Goal: Task Accomplishment & Management: Complete application form

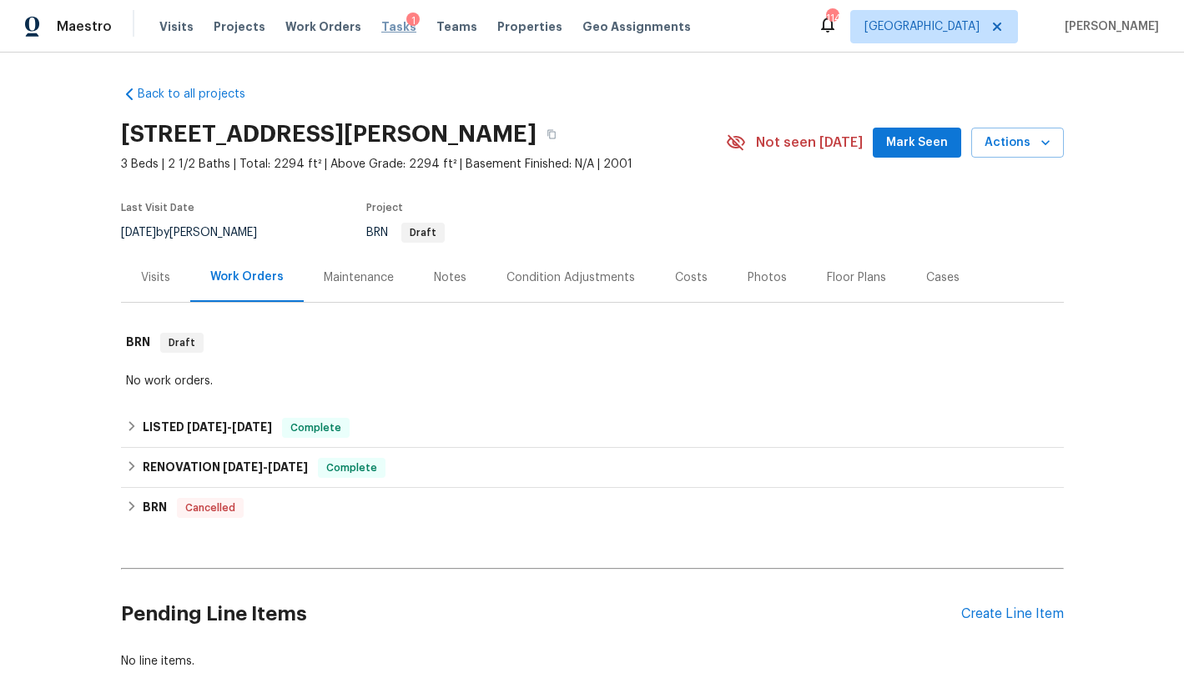
click at [381, 26] on span "Tasks" at bounding box center [398, 27] width 35 height 12
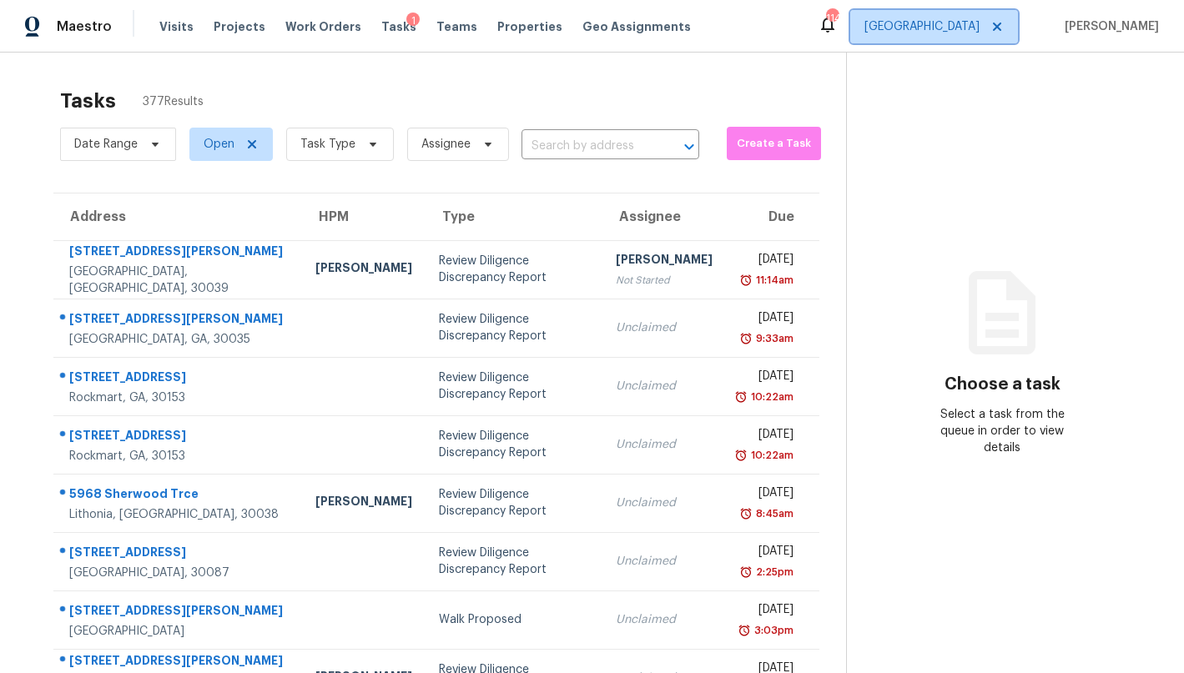
click at [958, 32] on span "Atlanta" at bounding box center [934, 26] width 168 height 33
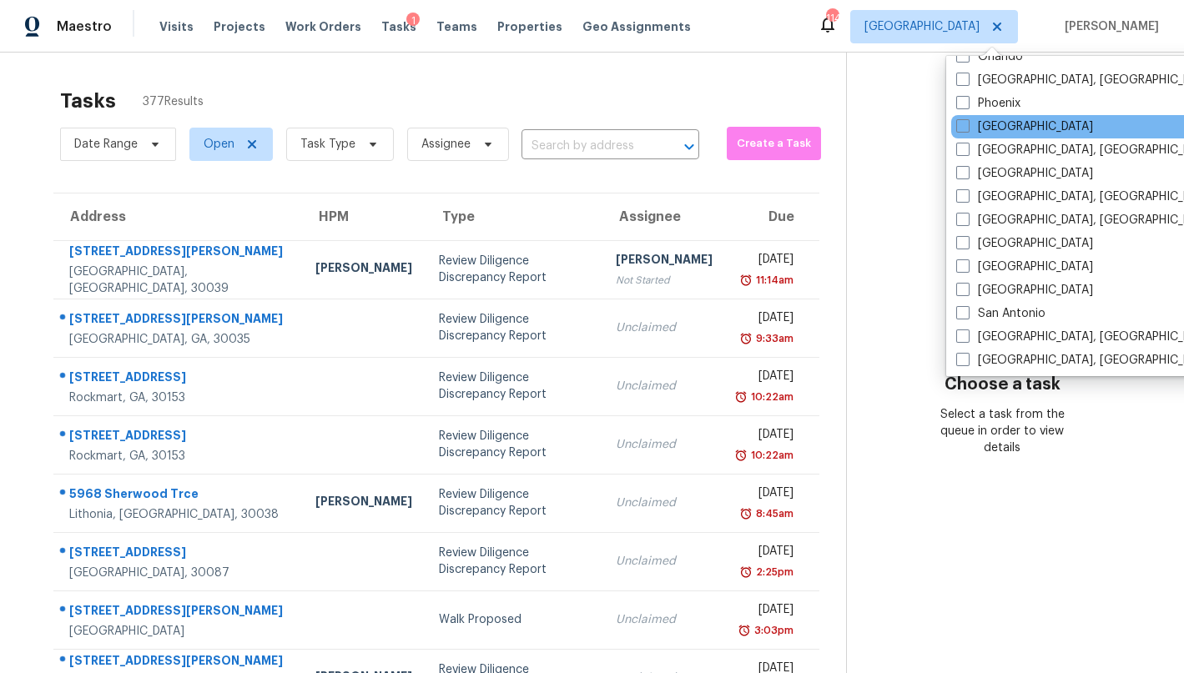
scroll to position [938, 0]
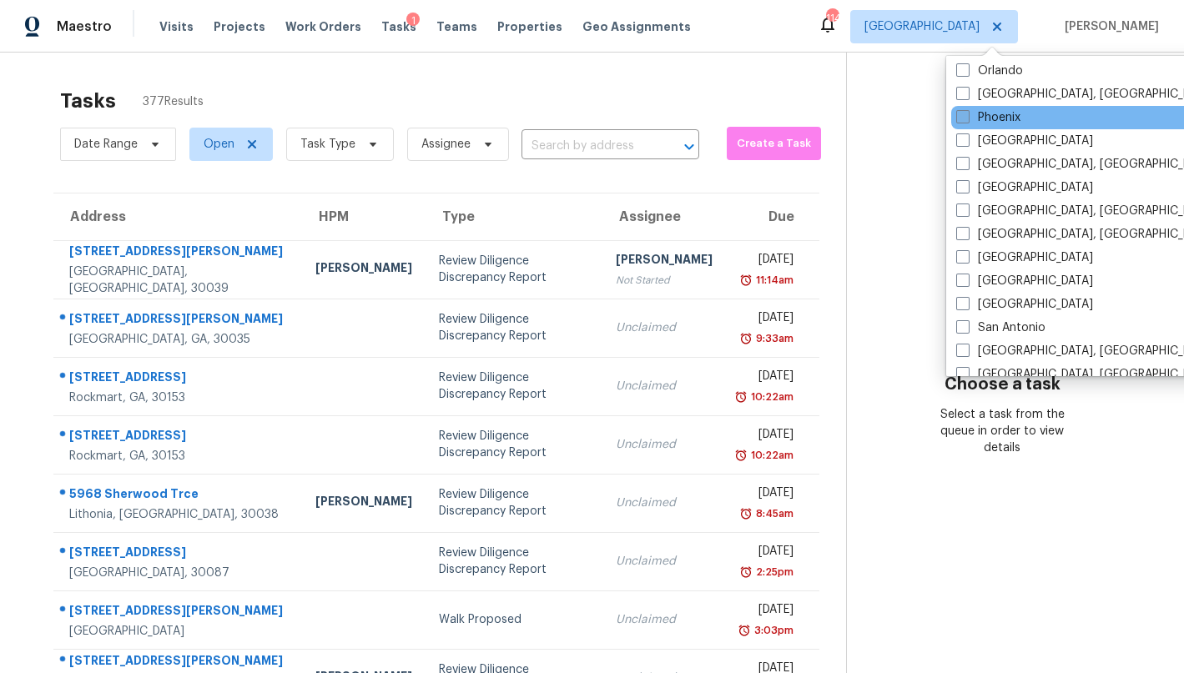
click at [997, 119] on label "Phoenix" at bounding box center [988, 117] width 64 height 17
click at [967, 119] on input "Phoenix" at bounding box center [961, 114] width 11 height 11
checkbox input "true"
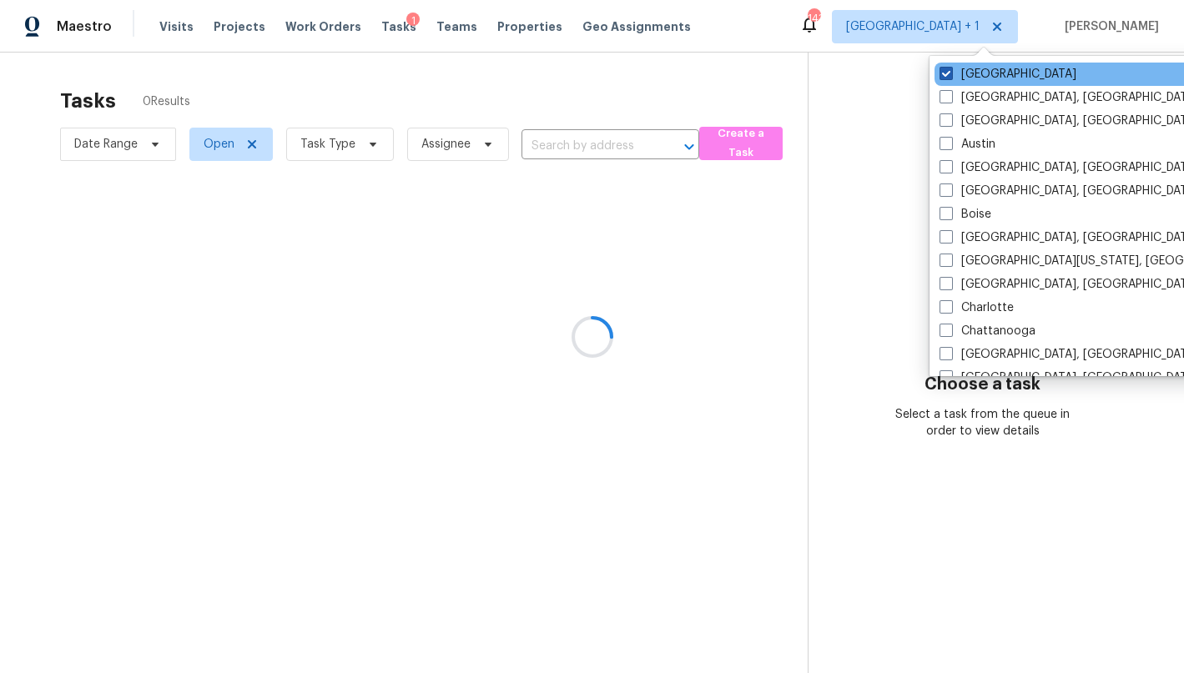
click at [955, 77] on label "Atlanta" at bounding box center [1008, 74] width 137 height 17
click at [950, 77] on input "Atlanta" at bounding box center [945, 71] width 11 height 11
checkbox input "false"
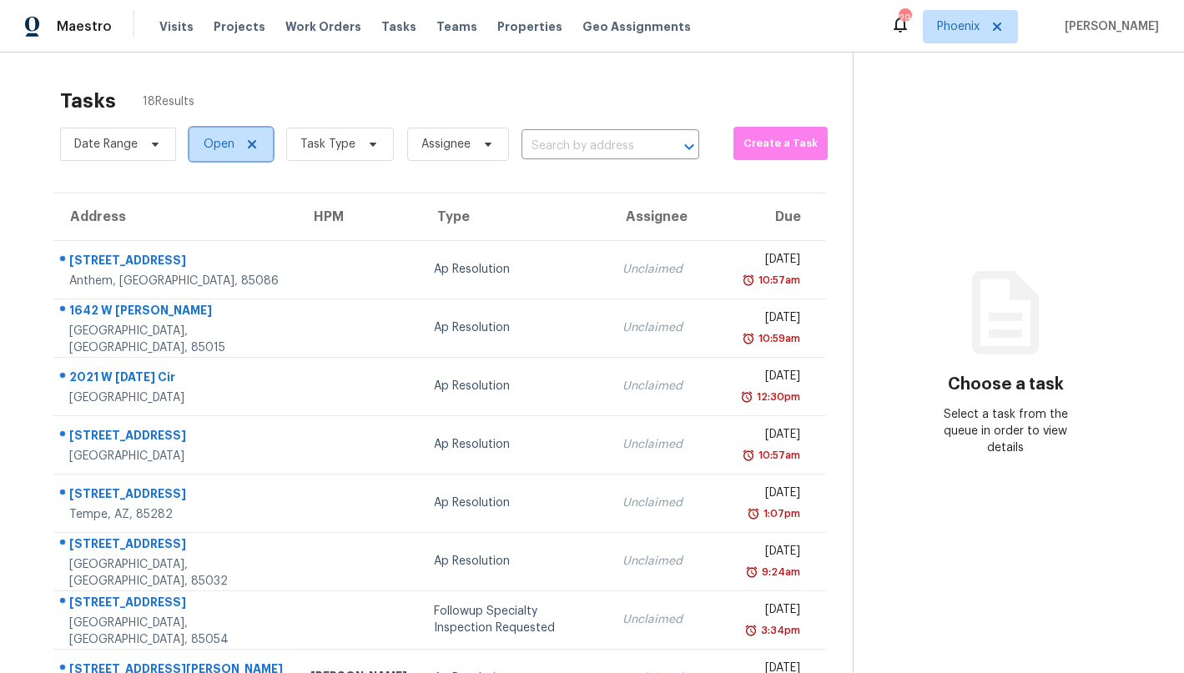
click at [219, 153] on span "Open" at bounding box center [230, 144] width 83 height 33
click at [236, 215] on label "Closed" at bounding box center [229, 215] width 60 height 17
click at [209, 215] on input "Closed" at bounding box center [204, 212] width 11 height 11
checkbox input "true"
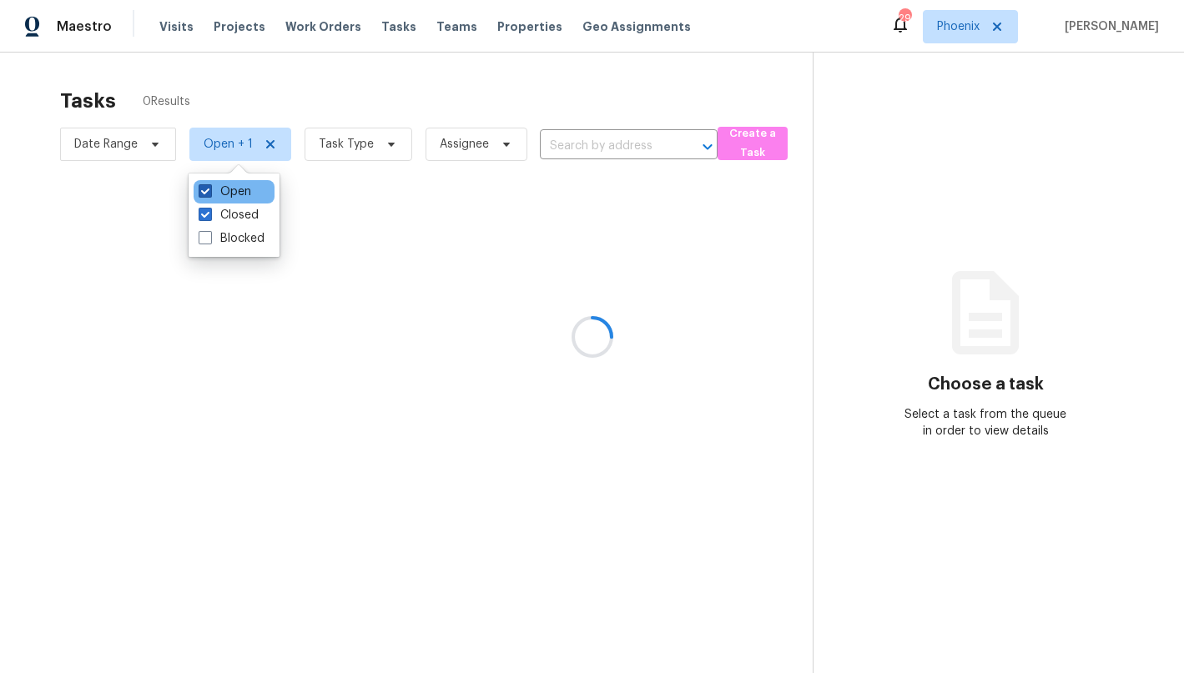
click at [232, 194] on label "Open" at bounding box center [225, 192] width 53 height 17
click at [209, 194] on input "Open" at bounding box center [204, 189] width 11 height 11
checkbox input "false"
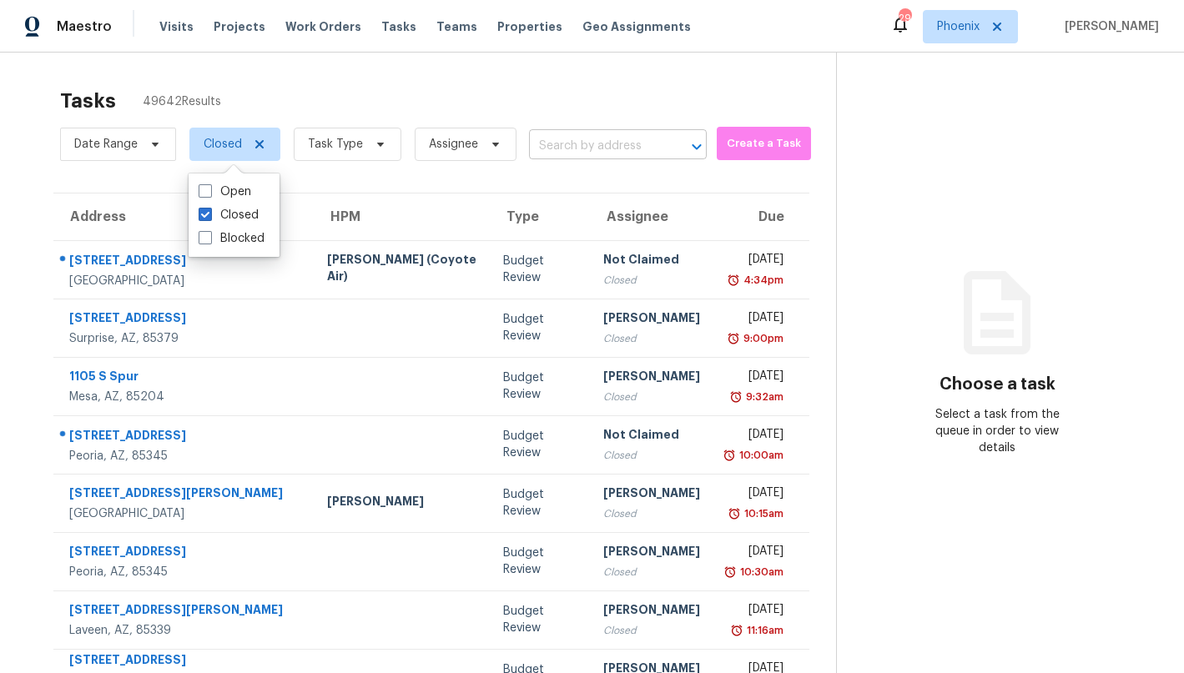
click at [589, 149] on input "text" at bounding box center [594, 147] width 131 height 26
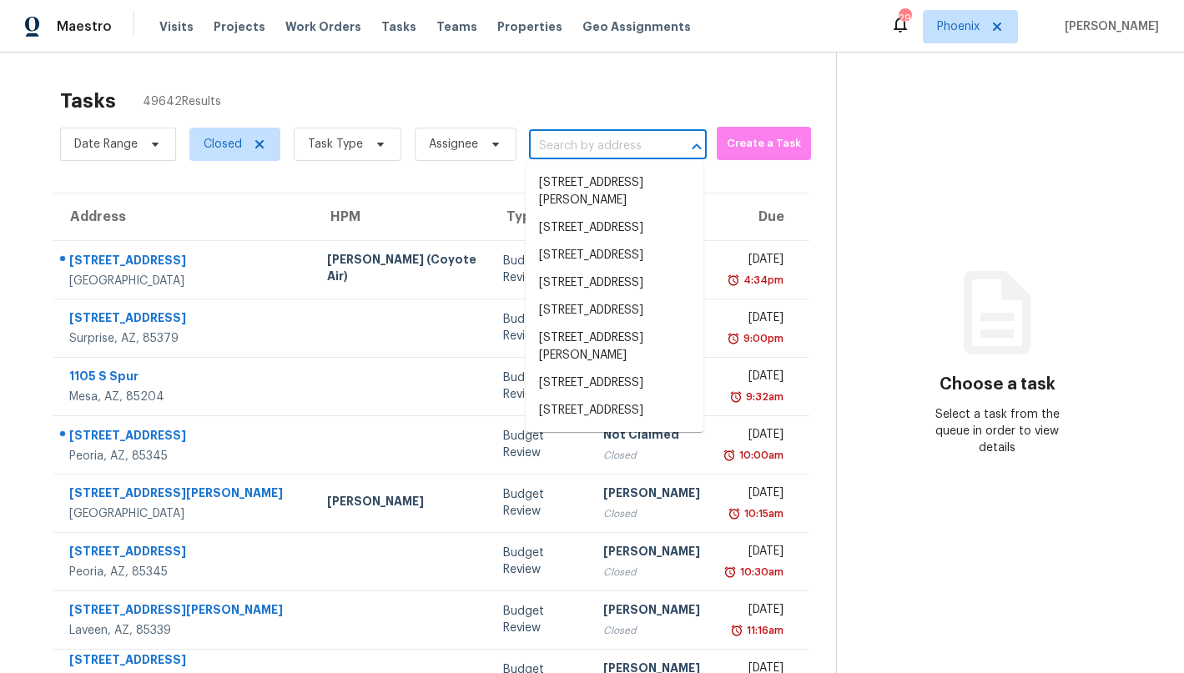
paste input "1040 E Crimm Rd, San Tan Valley, AZ 85143"
type input "1040 E Crimm Rd, San Tan Valley, AZ 85143"
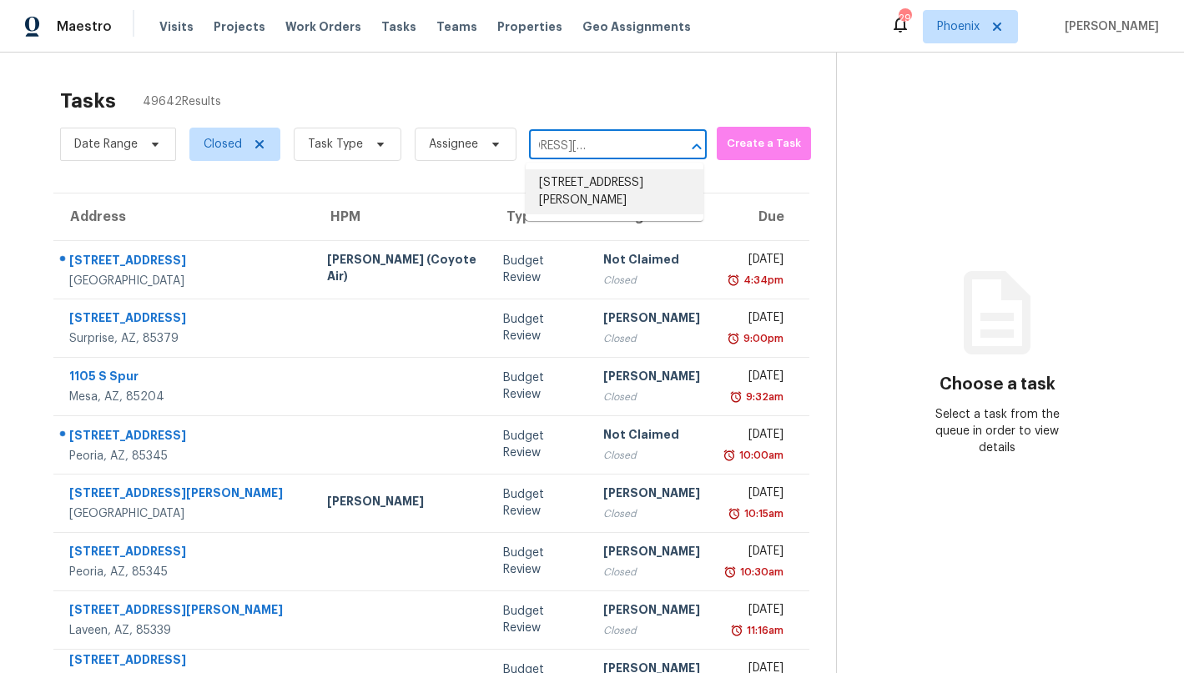
click at [583, 181] on li "1040 E Crimm Rd, San Tan Valley, AZ 85143" at bounding box center [615, 191] width 178 height 45
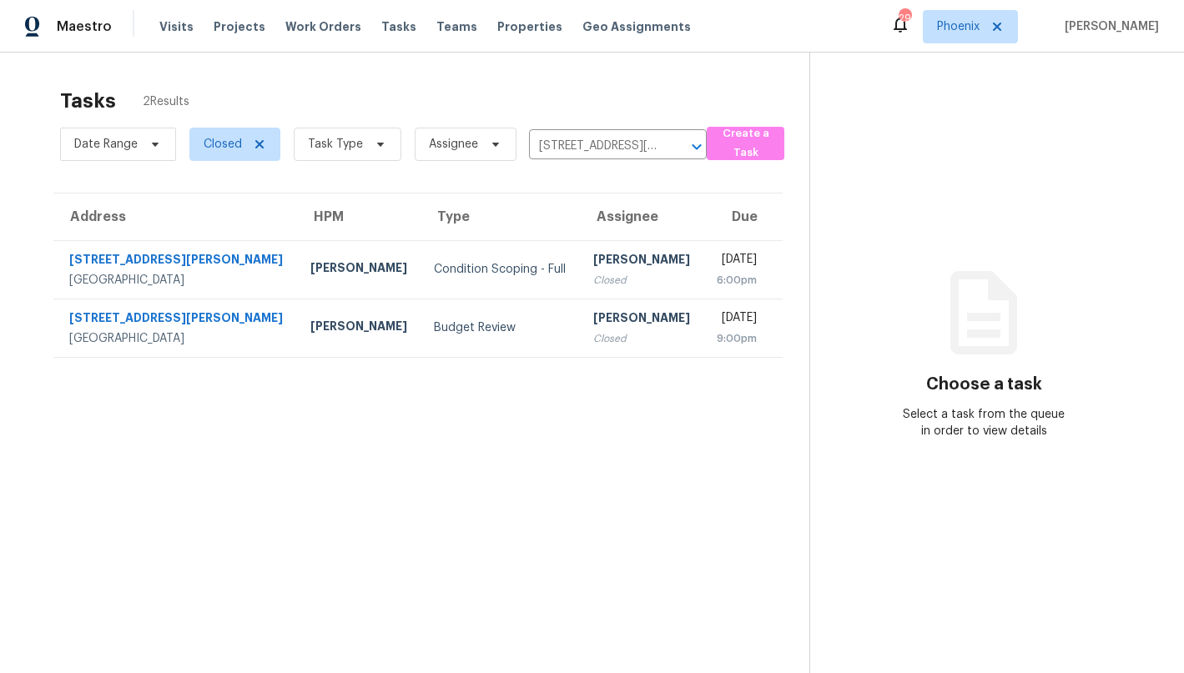
click at [449, 209] on th "Type" at bounding box center [500, 217] width 159 height 47
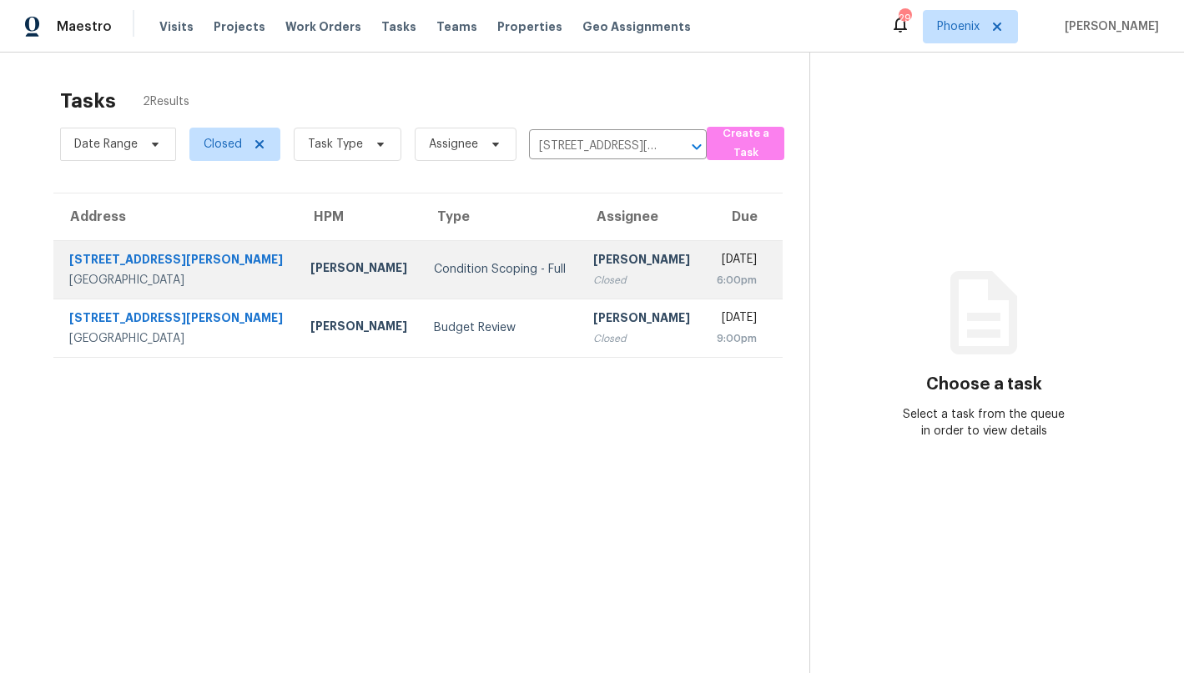
click at [444, 271] on div "Condition Scoping - Full" at bounding box center [500, 269] width 132 height 17
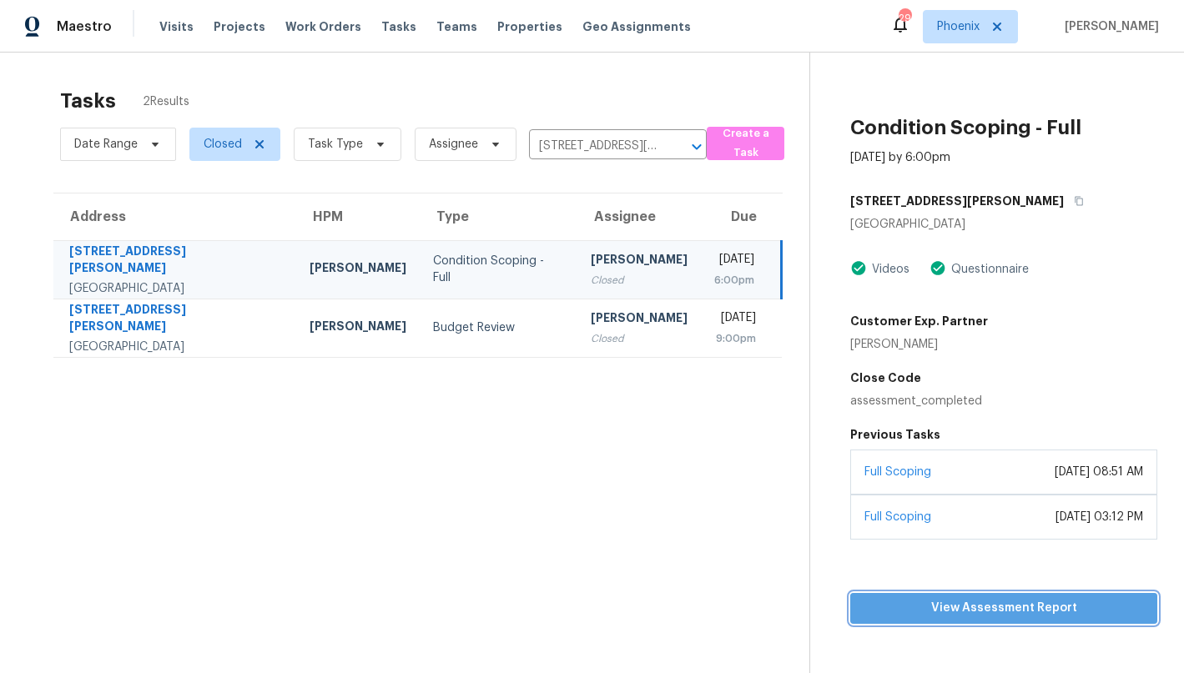
click at [952, 598] on span "View Assessment Report" at bounding box center [1004, 608] width 280 height 21
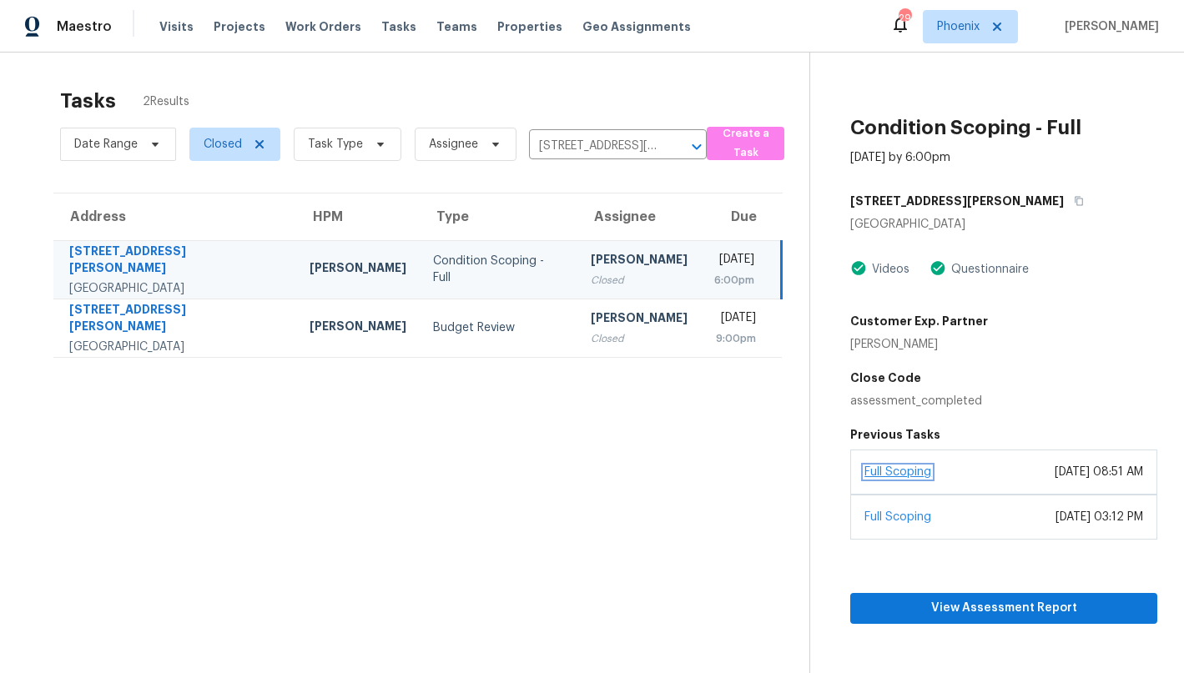
click at [899, 473] on link "Full Scoping" at bounding box center [897, 472] width 67 height 12
click at [898, 522] on link "Full Scoping" at bounding box center [897, 518] width 67 height 12
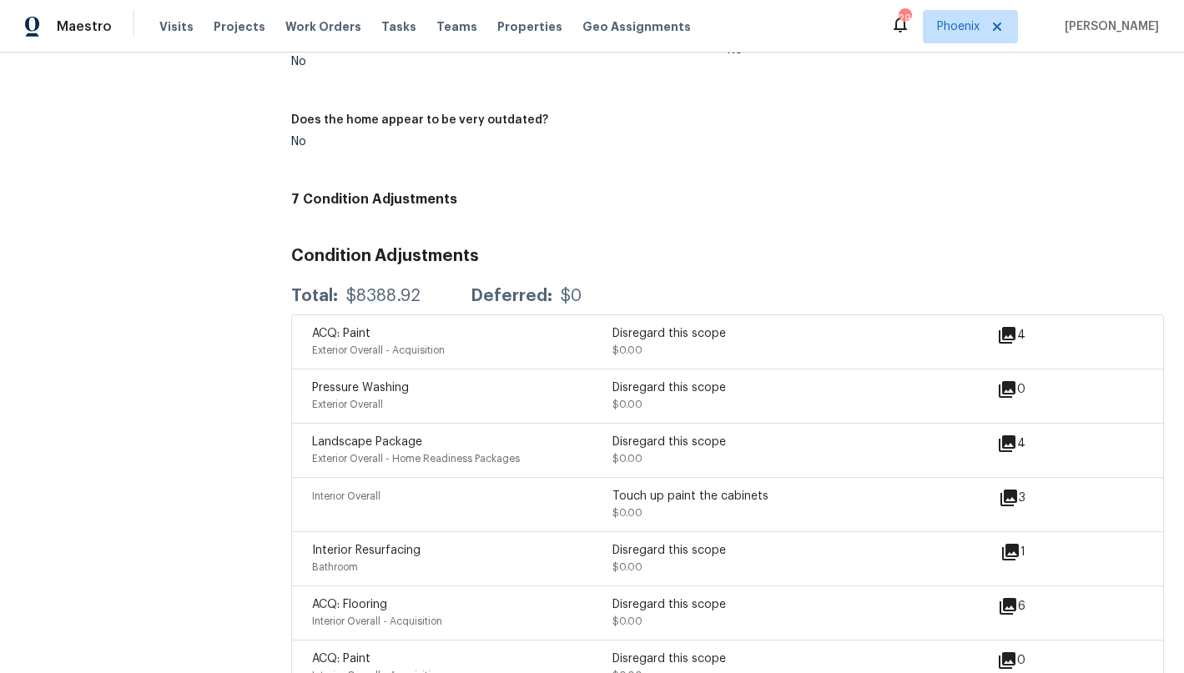
scroll to position [1956, 0]
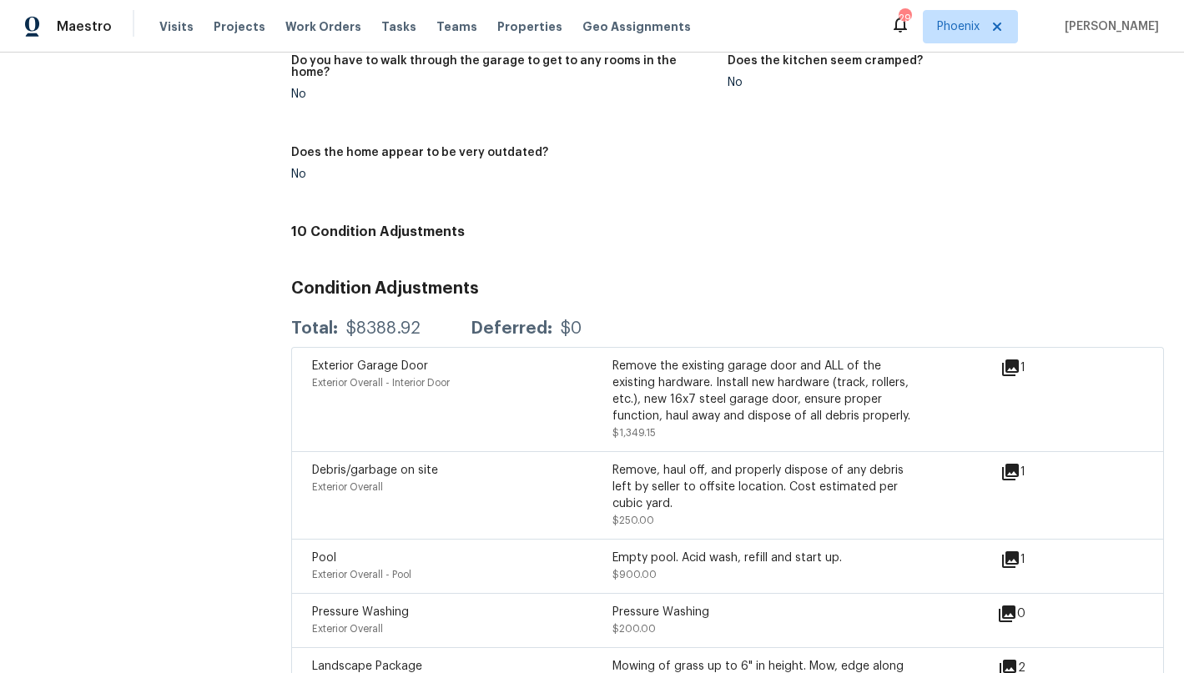
scroll to position [2156, 0]
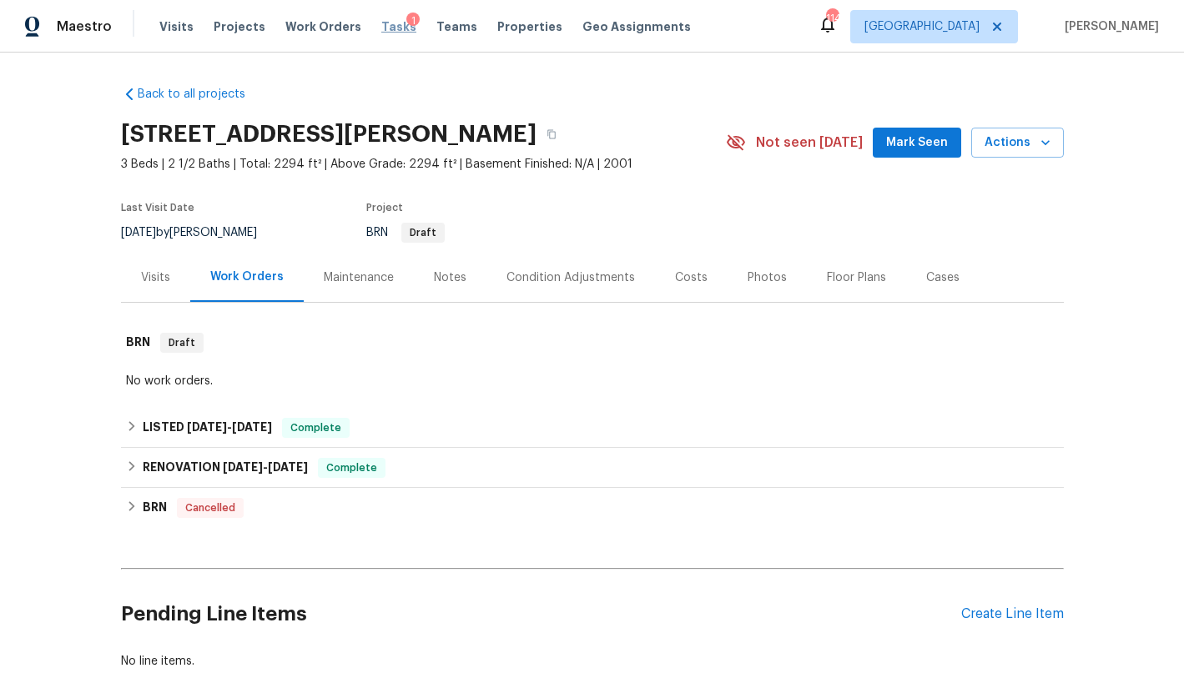
click at [381, 27] on span "Tasks" at bounding box center [398, 27] width 35 height 12
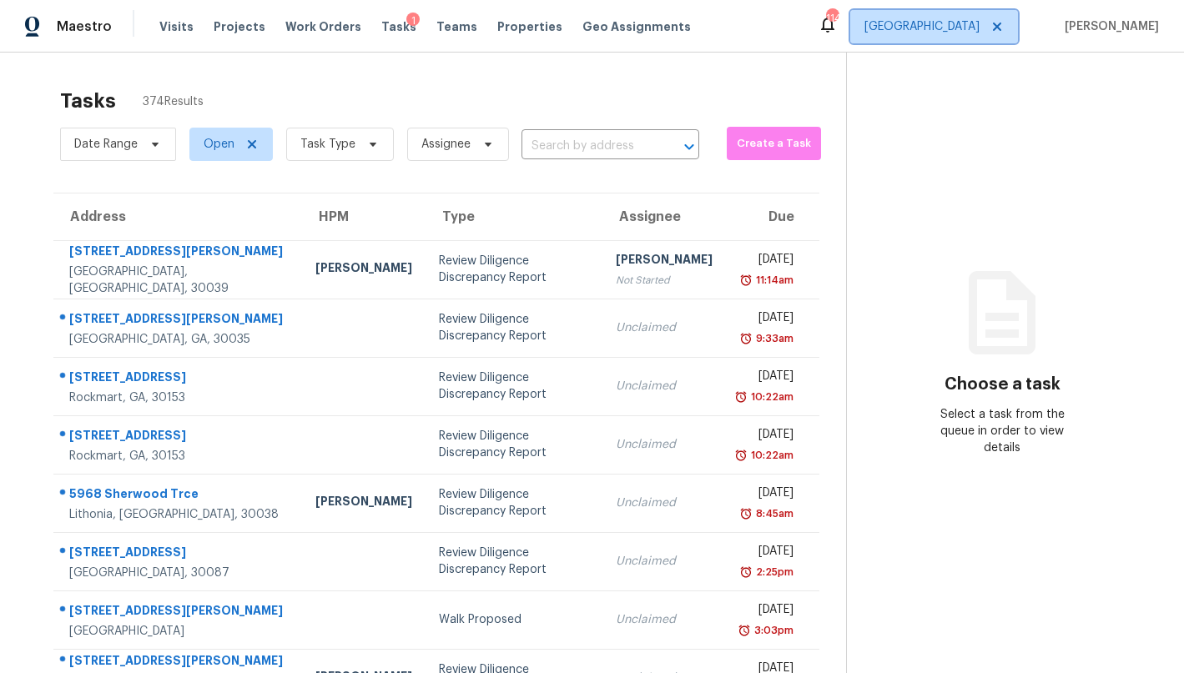
click at [963, 23] on span "Atlanta" at bounding box center [921, 26] width 115 height 17
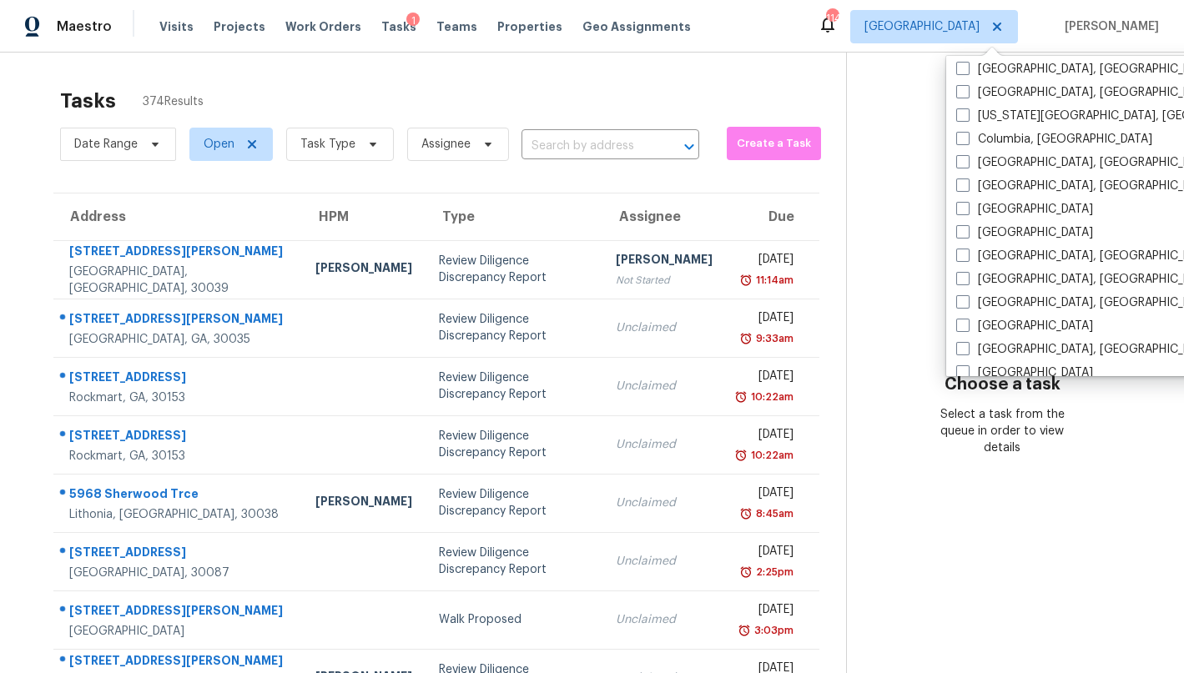
scroll to position [315, 0]
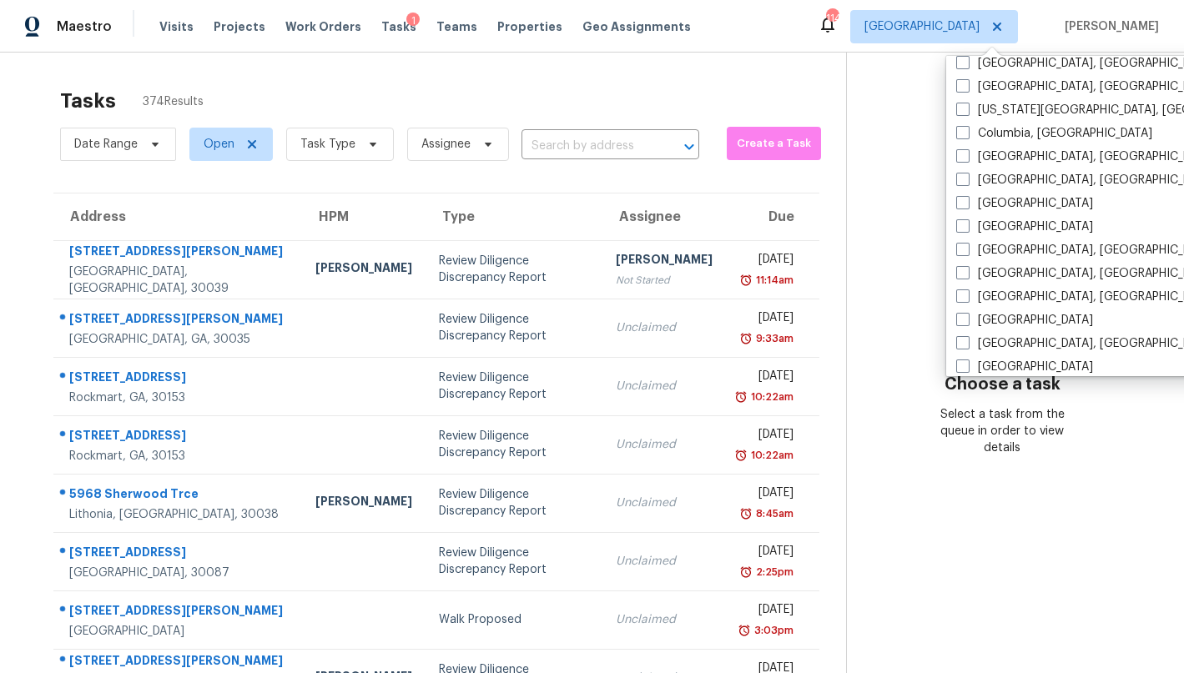
click at [991, 204] on label "Dallas" at bounding box center [1024, 203] width 137 height 17
click at [967, 204] on input "[GEOGRAPHIC_DATA]" at bounding box center [961, 200] width 11 height 11
checkbox input "true"
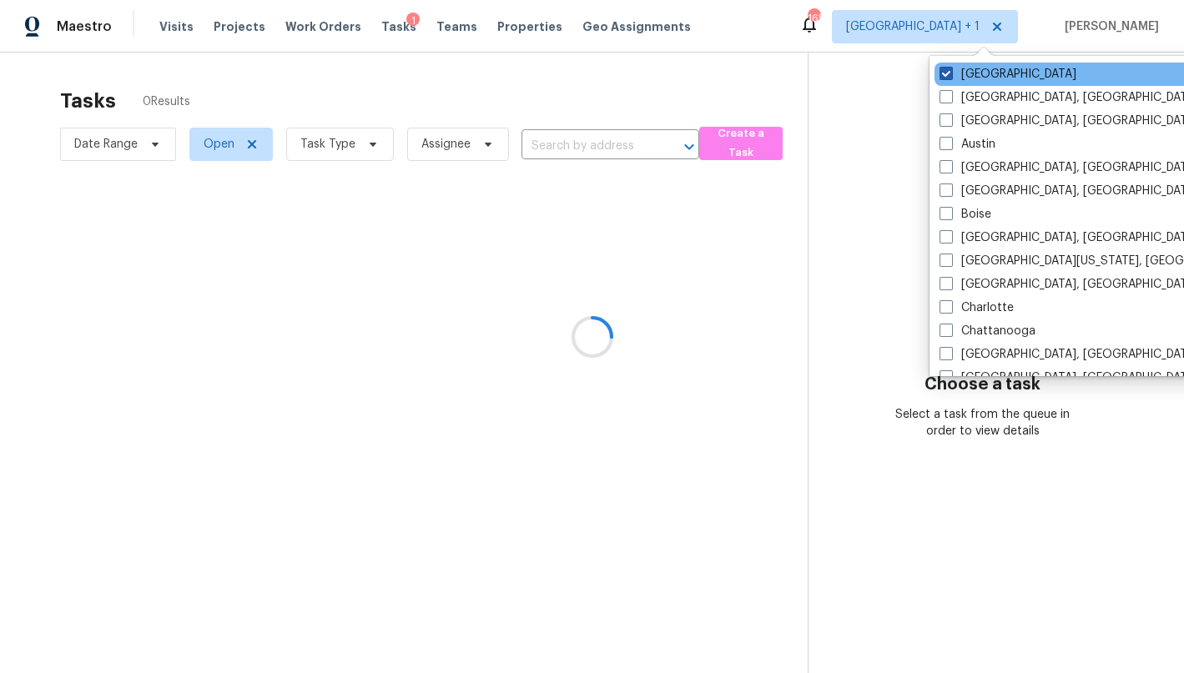
click at [973, 72] on label "[GEOGRAPHIC_DATA]" at bounding box center [1008, 74] width 137 height 17
click at [950, 72] on input "[GEOGRAPHIC_DATA]" at bounding box center [945, 71] width 11 height 11
checkbox input "false"
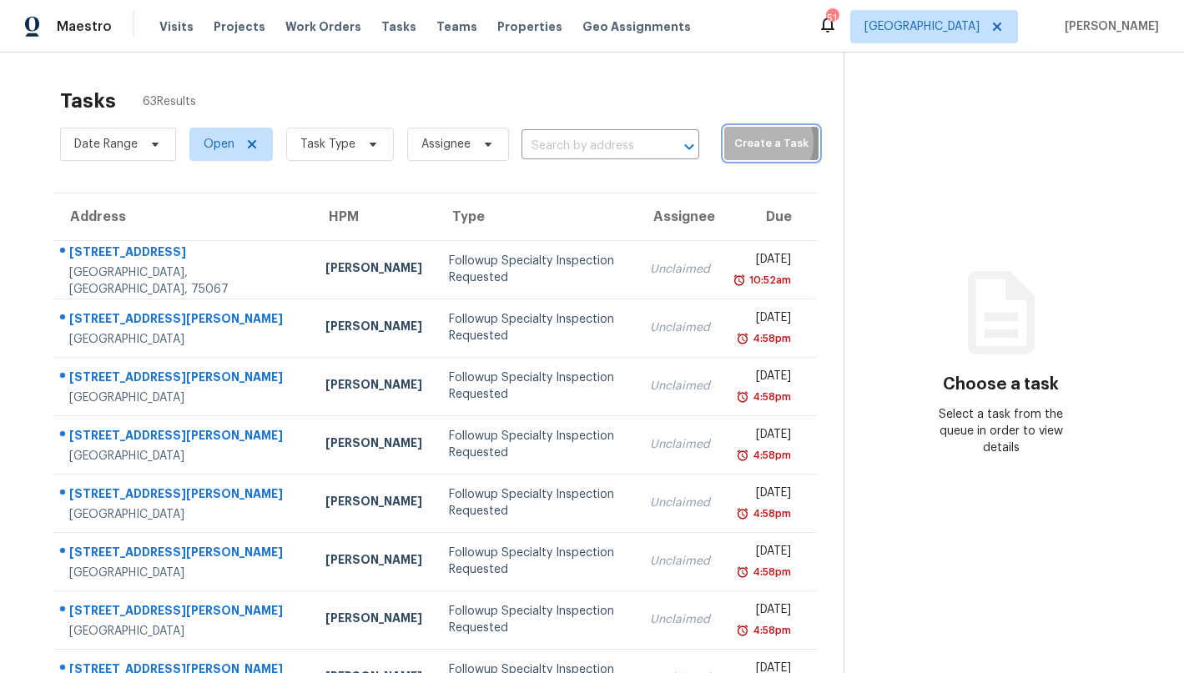
click at [735, 142] on span "Create a Task" at bounding box center [772, 143] width 78 height 19
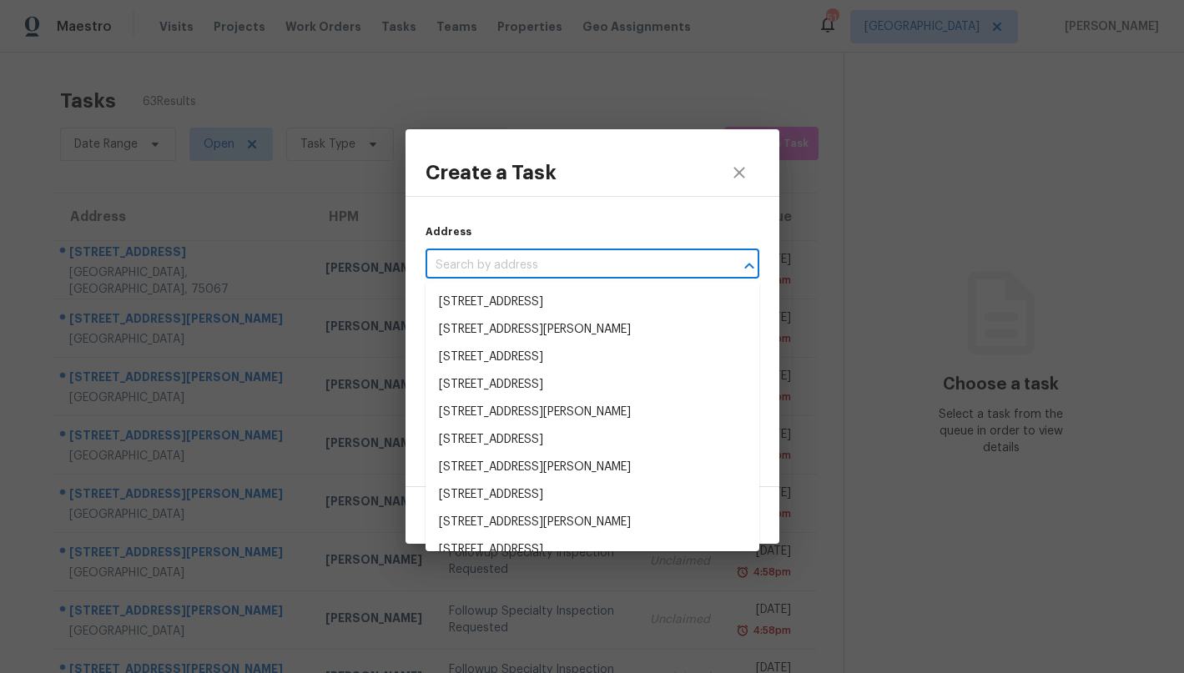
click at [591, 261] on input "text" at bounding box center [569, 266] width 287 height 26
paste input "1509 Carrigan Ln, Denton, TX 76207"
type input "1509 Carrigan Ln, Denton, TX 76207"
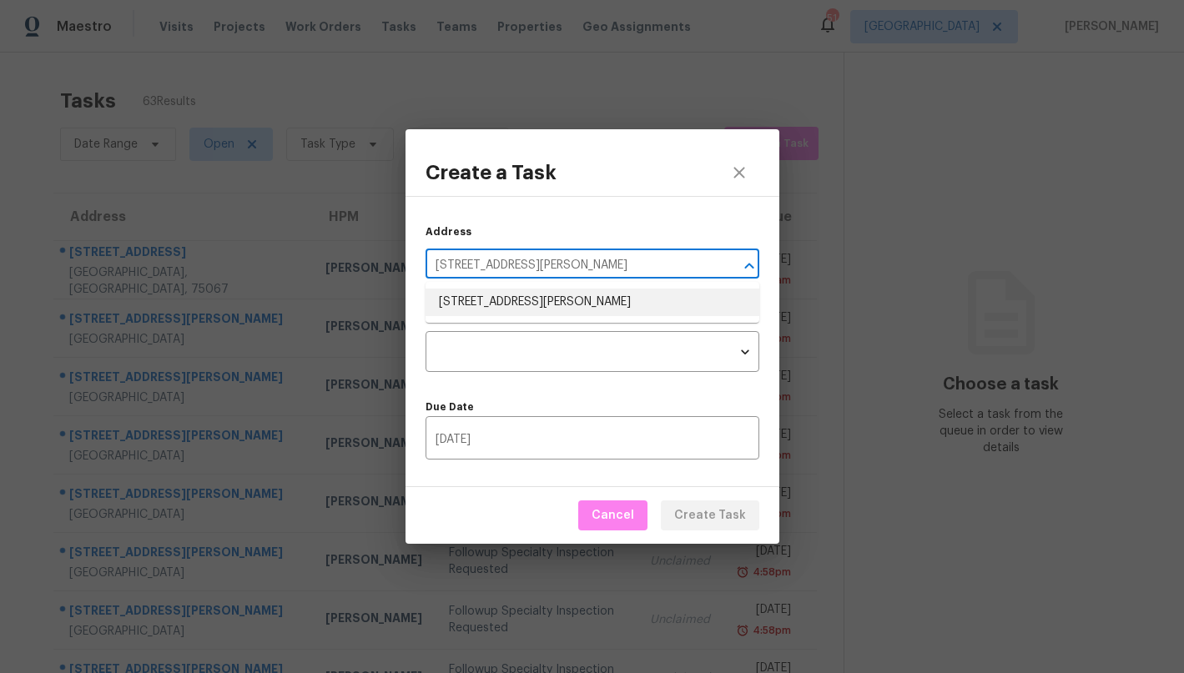
click at [565, 295] on li "1509 Carrigan Ln, Denton, TX 76207" at bounding box center [593, 303] width 334 height 28
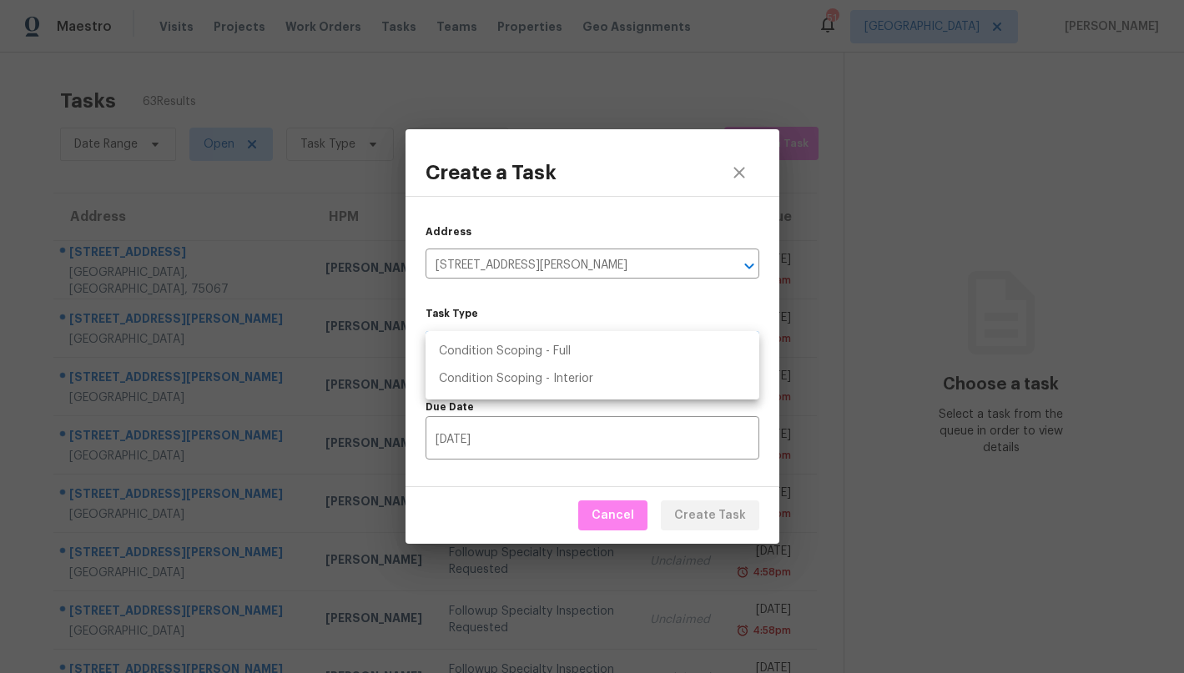
click at [549, 357] on body "Maestro Visits Projects Work Orders Tasks Teams Properties Geo Assignments 51 D…" at bounding box center [592, 336] width 1184 height 673
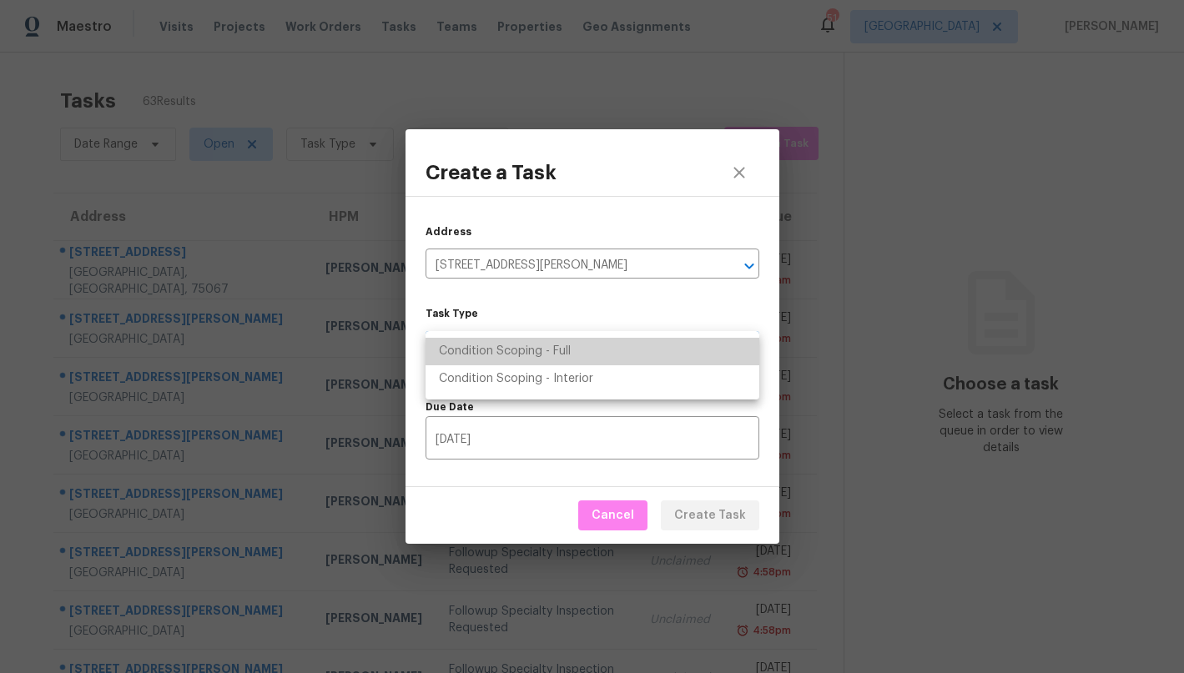
click at [549, 357] on li "Condition Scoping - Full" at bounding box center [593, 352] width 334 height 28
type input "virtual_full_assessment"
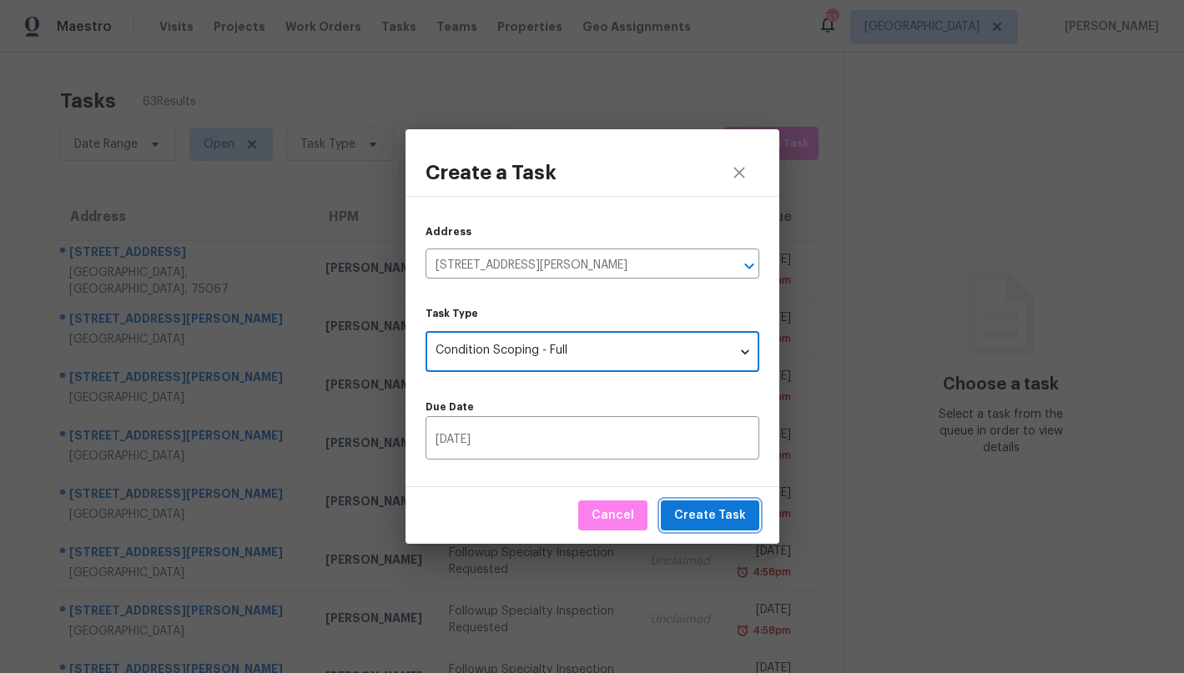
click at [695, 513] on span "Create Task" at bounding box center [710, 516] width 72 height 21
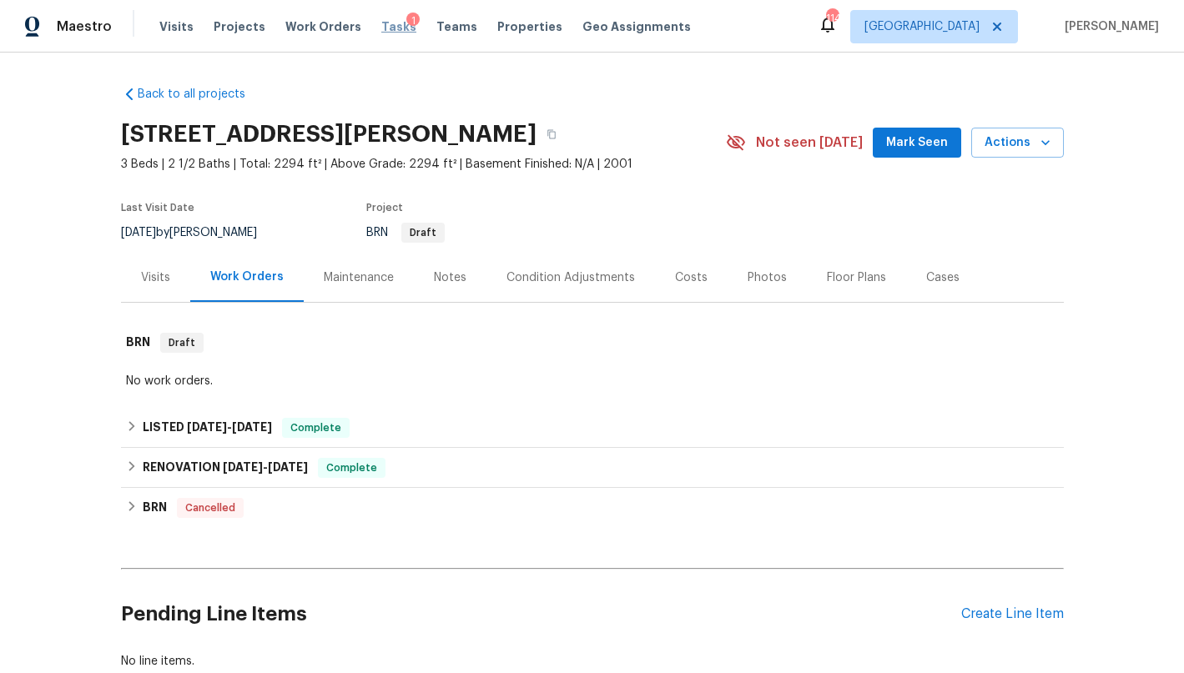
click at [381, 25] on span "Tasks" at bounding box center [398, 27] width 35 height 12
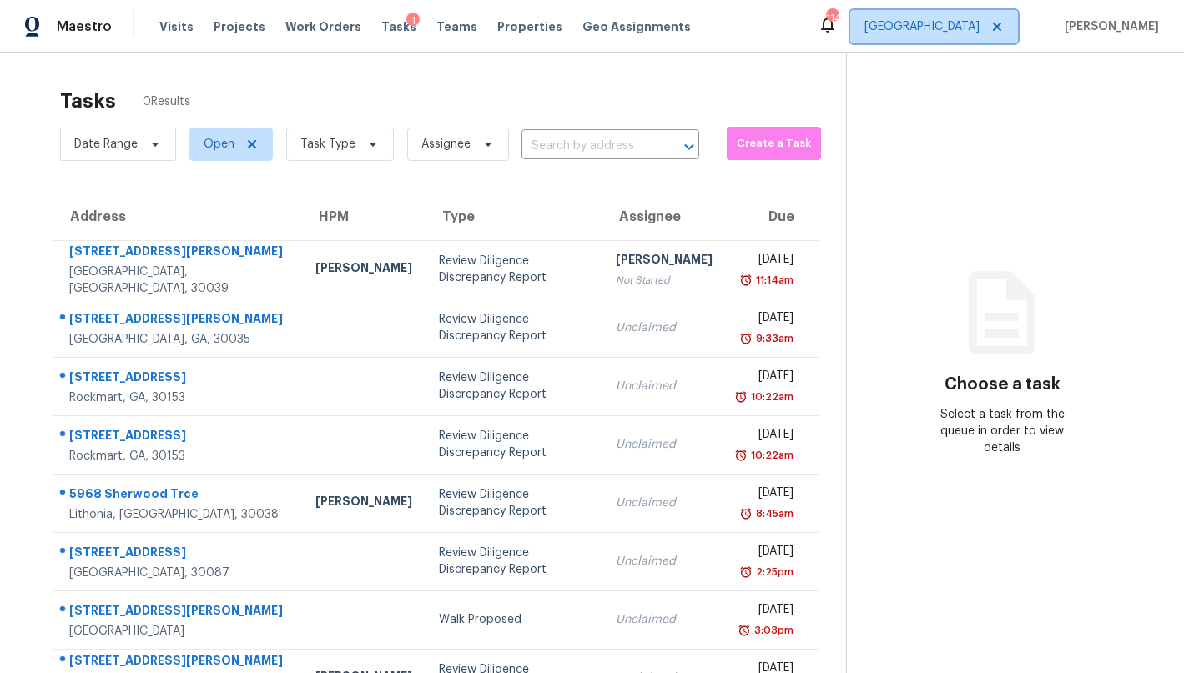
click at [962, 35] on span "[GEOGRAPHIC_DATA]" at bounding box center [934, 26] width 168 height 33
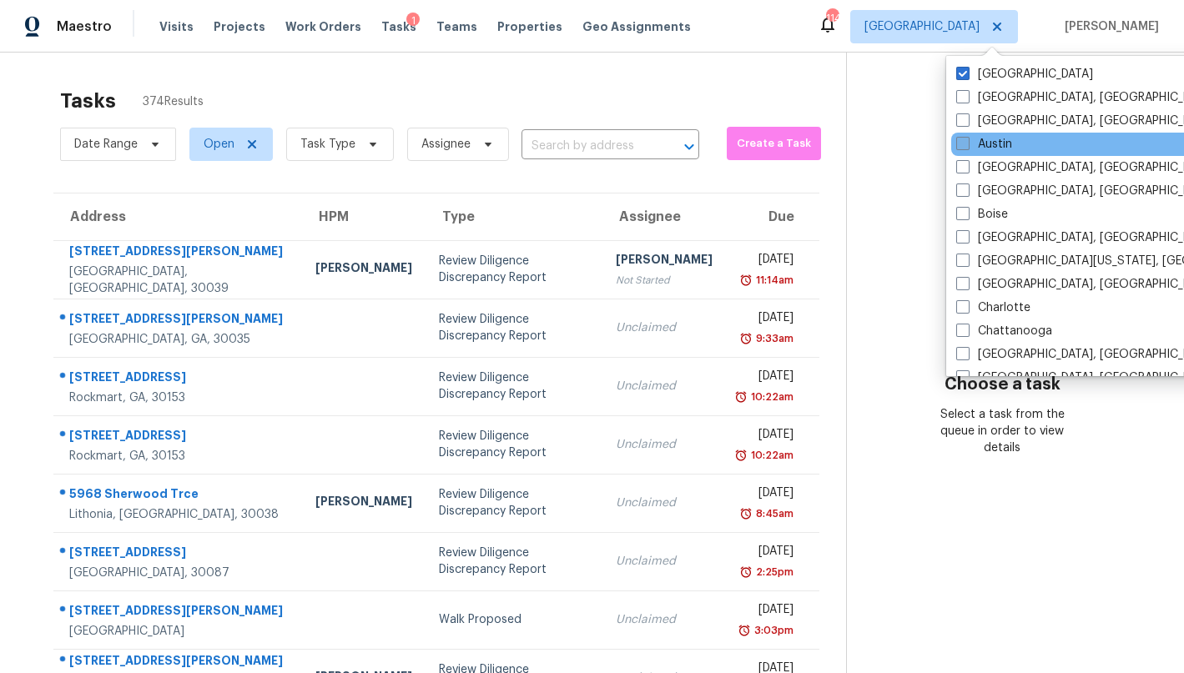
click at [975, 142] on label "Austin" at bounding box center [984, 144] width 56 height 17
click at [967, 142] on input "Austin" at bounding box center [961, 141] width 11 height 11
checkbox input "true"
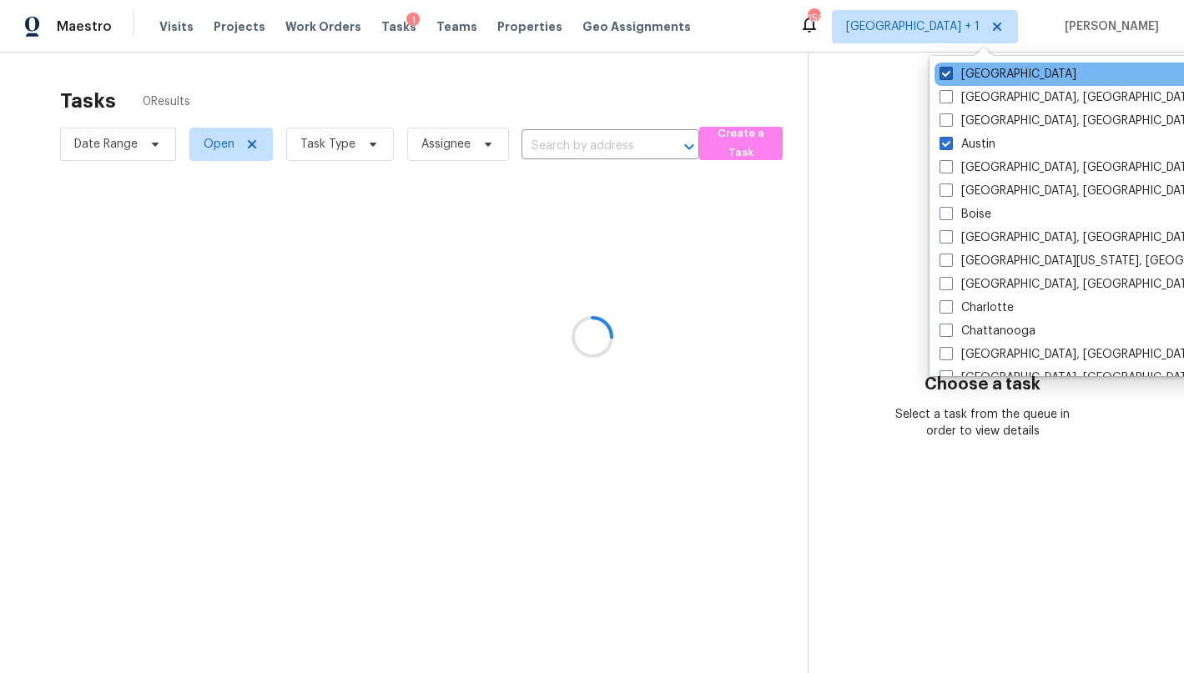
click at [975, 81] on label "[GEOGRAPHIC_DATA]" at bounding box center [1008, 74] width 137 height 17
click at [950, 77] on input "[GEOGRAPHIC_DATA]" at bounding box center [945, 71] width 11 height 11
checkbox input "false"
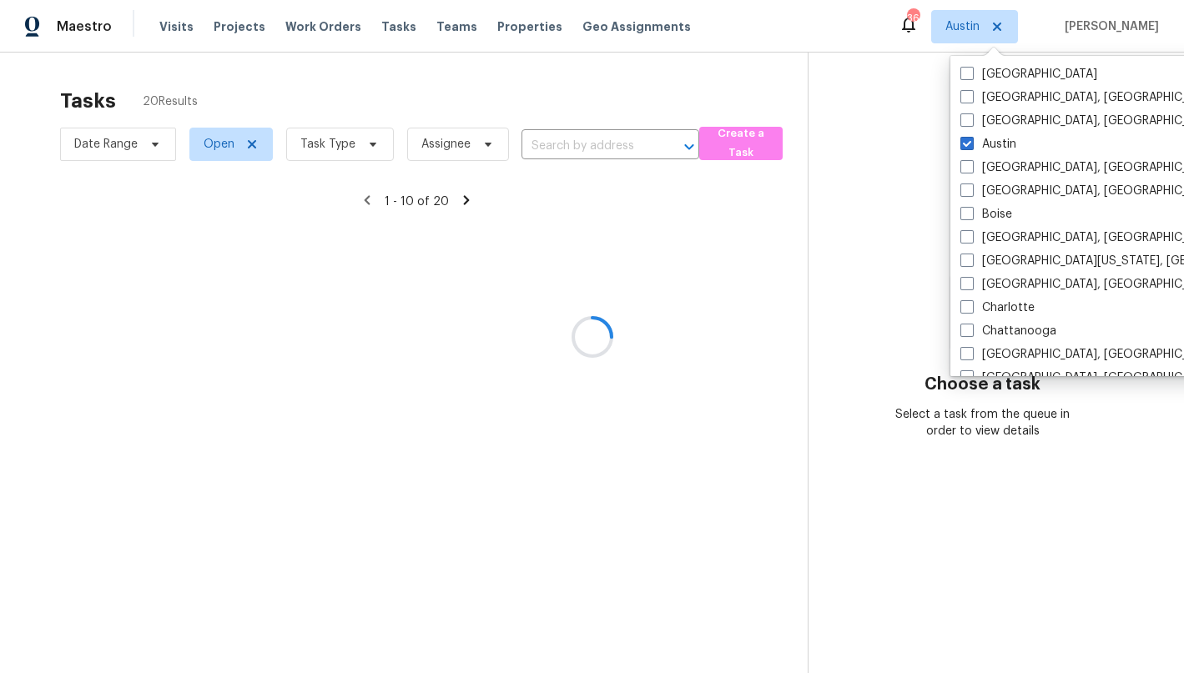
click at [774, 86] on div "Tasks 20 Results" at bounding box center [434, 100] width 748 height 43
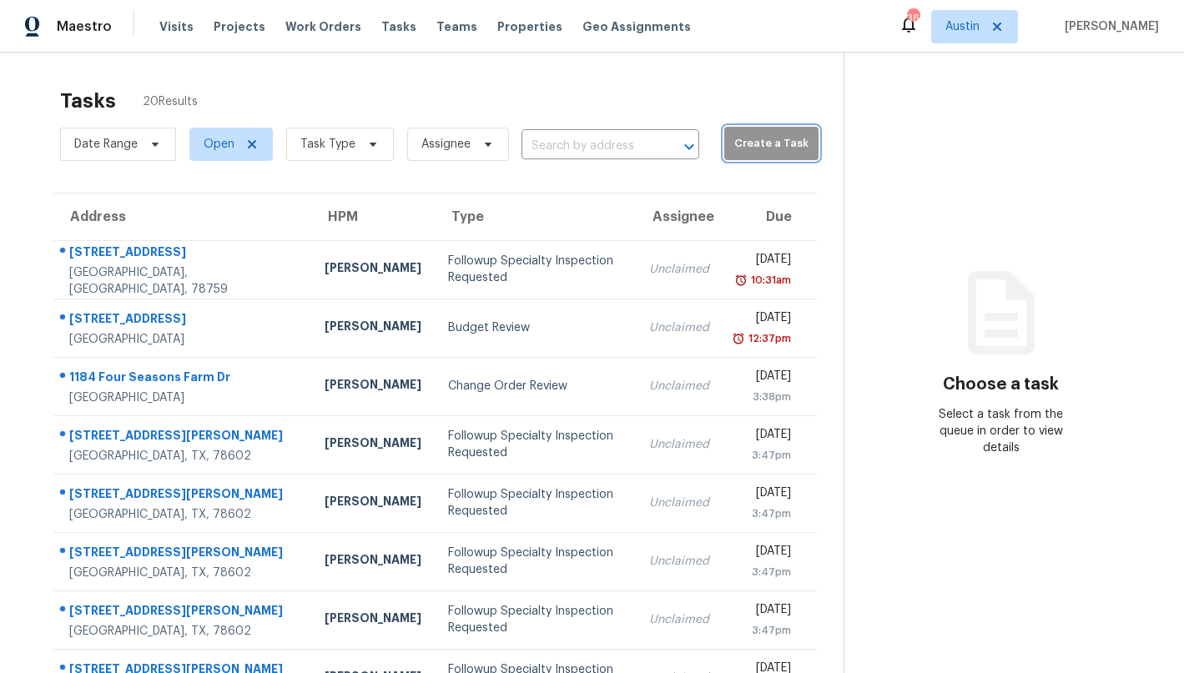
click at [757, 143] on span "Create a Task" at bounding box center [772, 143] width 78 height 19
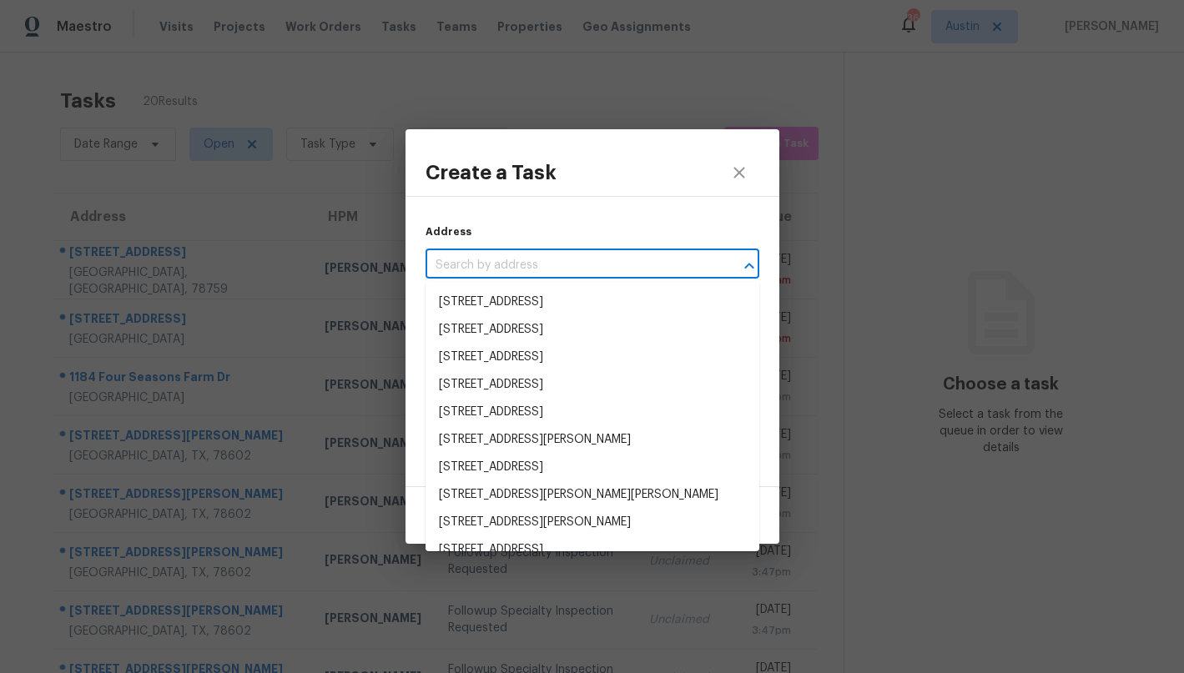
click at [638, 264] on input "text" at bounding box center [569, 266] width 287 height 26
paste input "[STREET_ADDRESS]"
type input "[STREET_ADDRESS]"
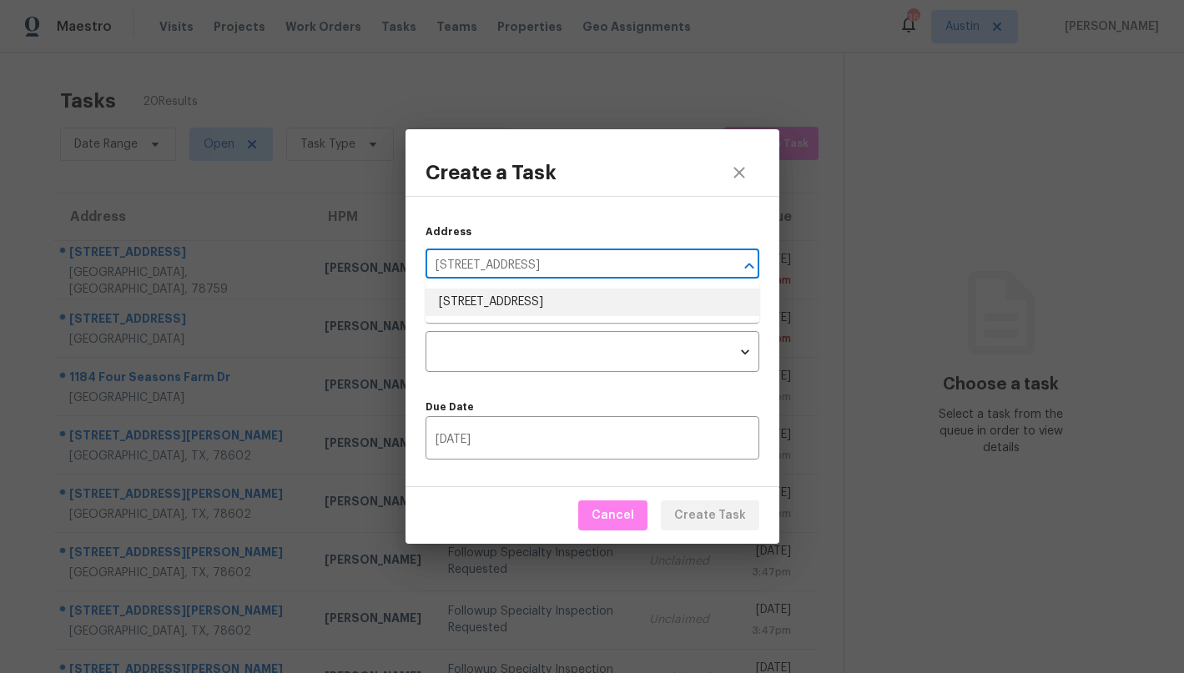
click at [602, 308] on li "[STREET_ADDRESS]" at bounding box center [593, 303] width 334 height 28
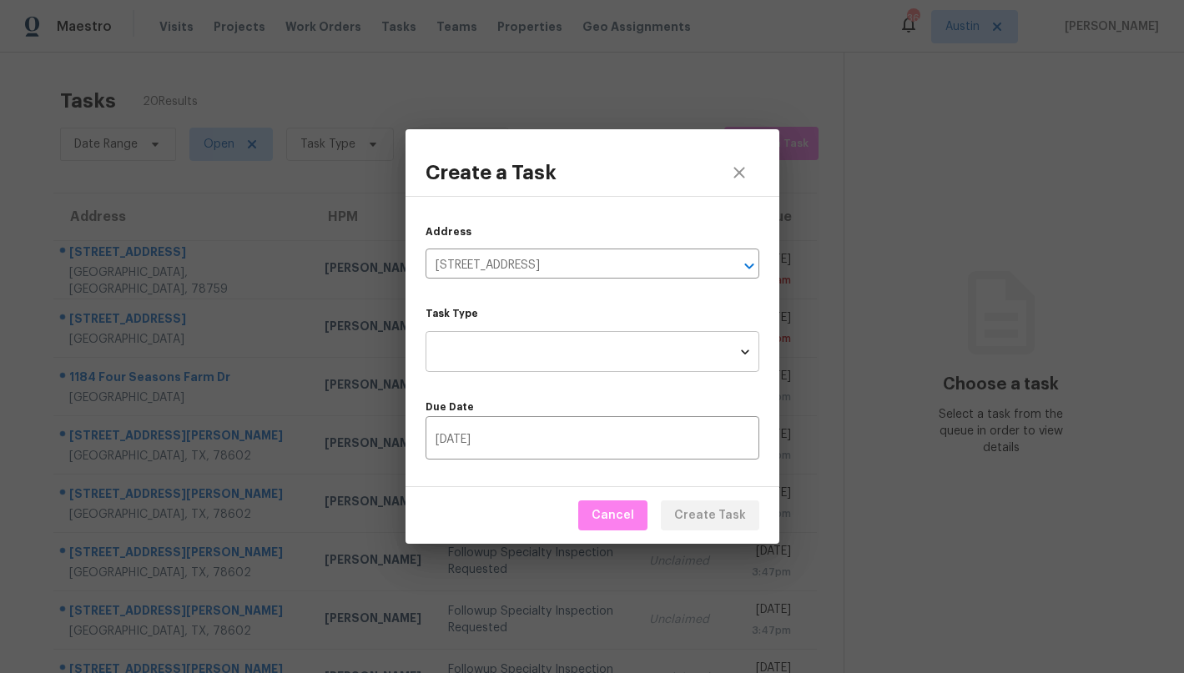
click at [591, 351] on body "Maestro Visits Projects Work Orders Tasks Teams Properties Geo Assignments 36 […" at bounding box center [592, 336] width 1184 height 673
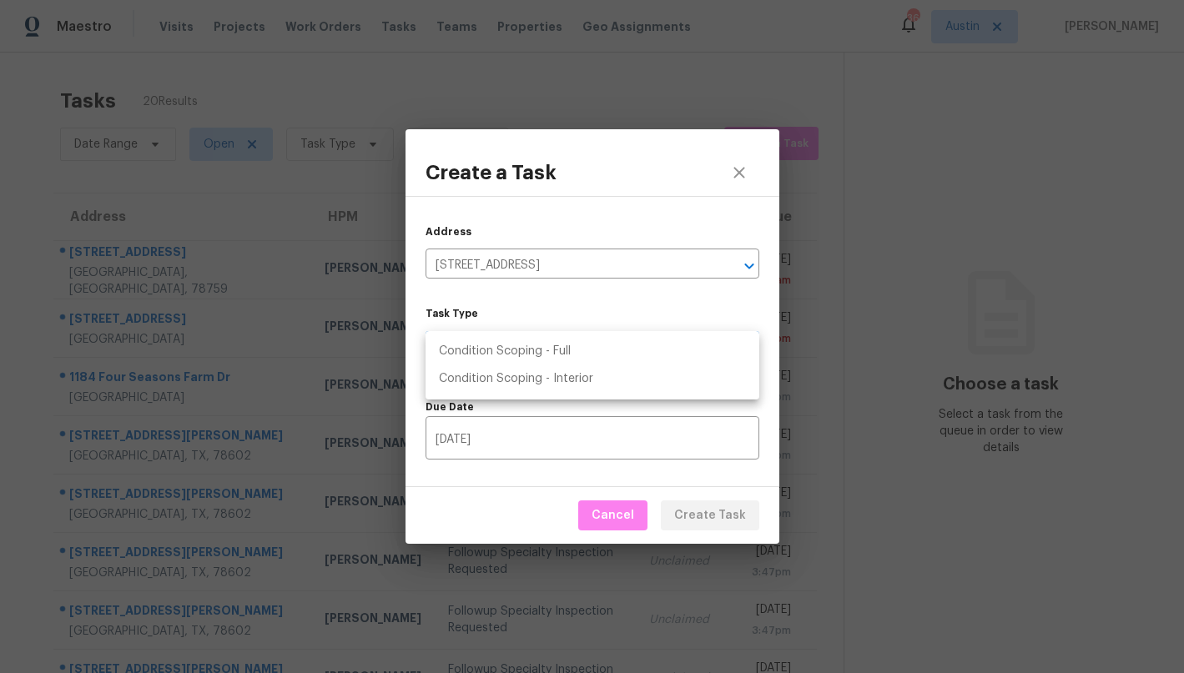
click at [591, 351] on li "Condition Scoping - Full" at bounding box center [593, 352] width 334 height 28
type input "virtual_full_assessment"
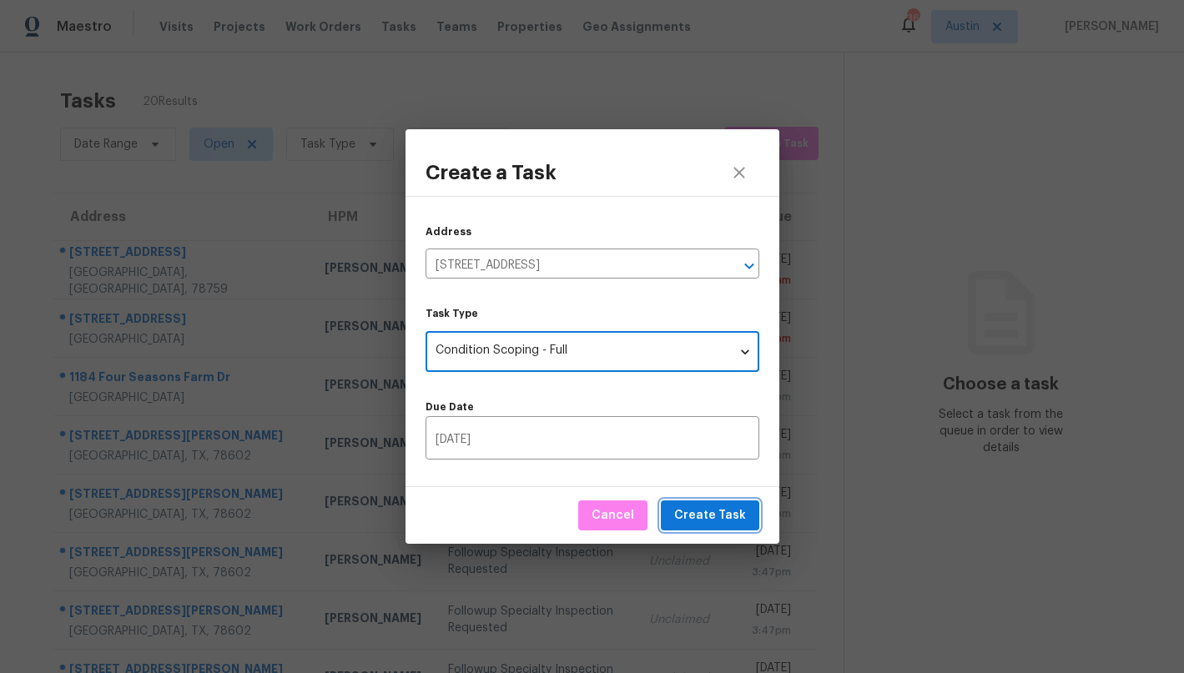
click at [696, 517] on span "Create Task" at bounding box center [710, 516] width 72 height 21
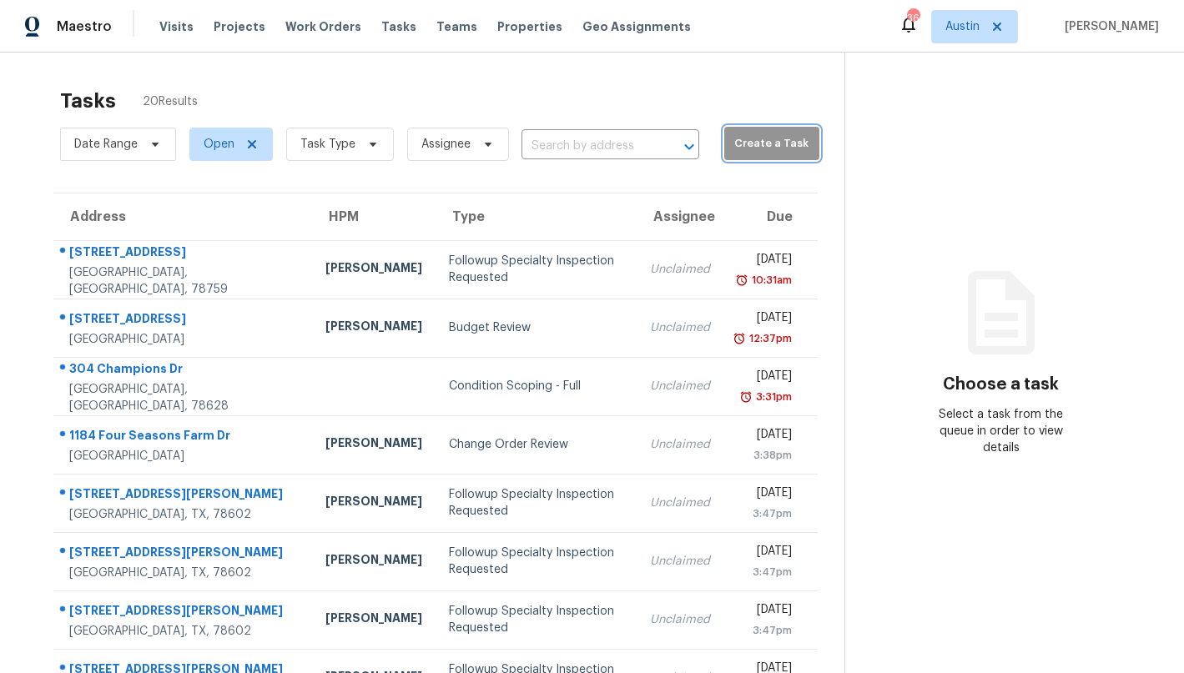
click at [733, 137] on span "Create a Task" at bounding box center [772, 143] width 78 height 19
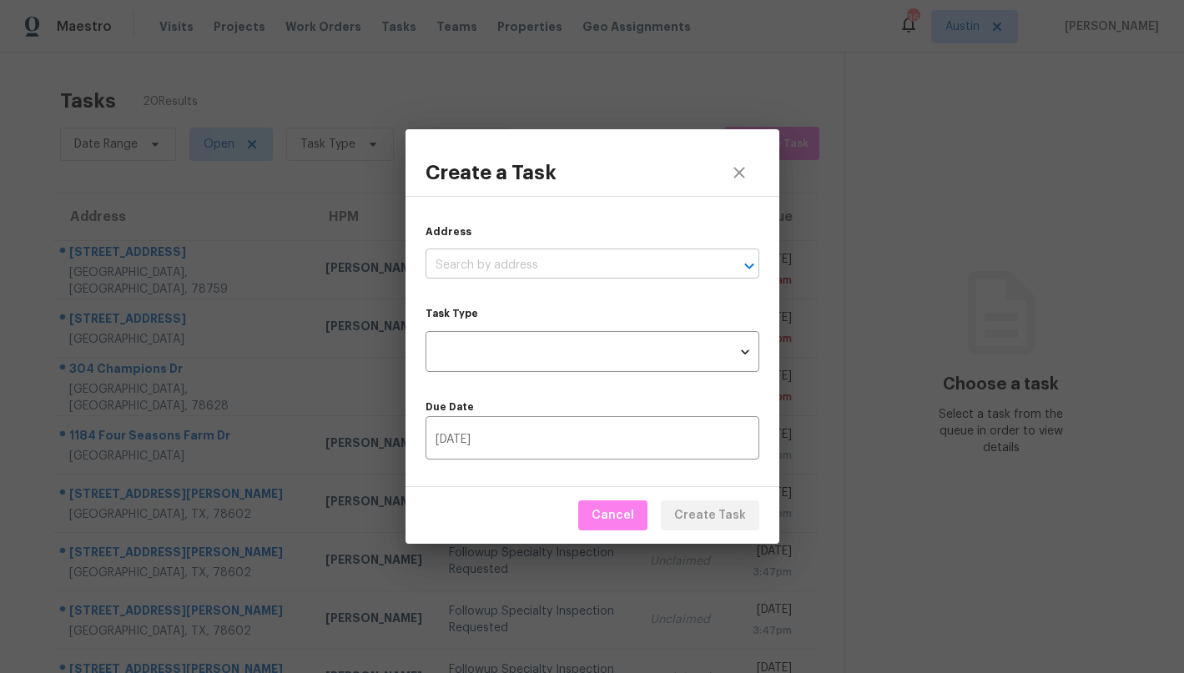
click at [563, 273] on input "text" at bounding box center [569, 266] width 287 height 26
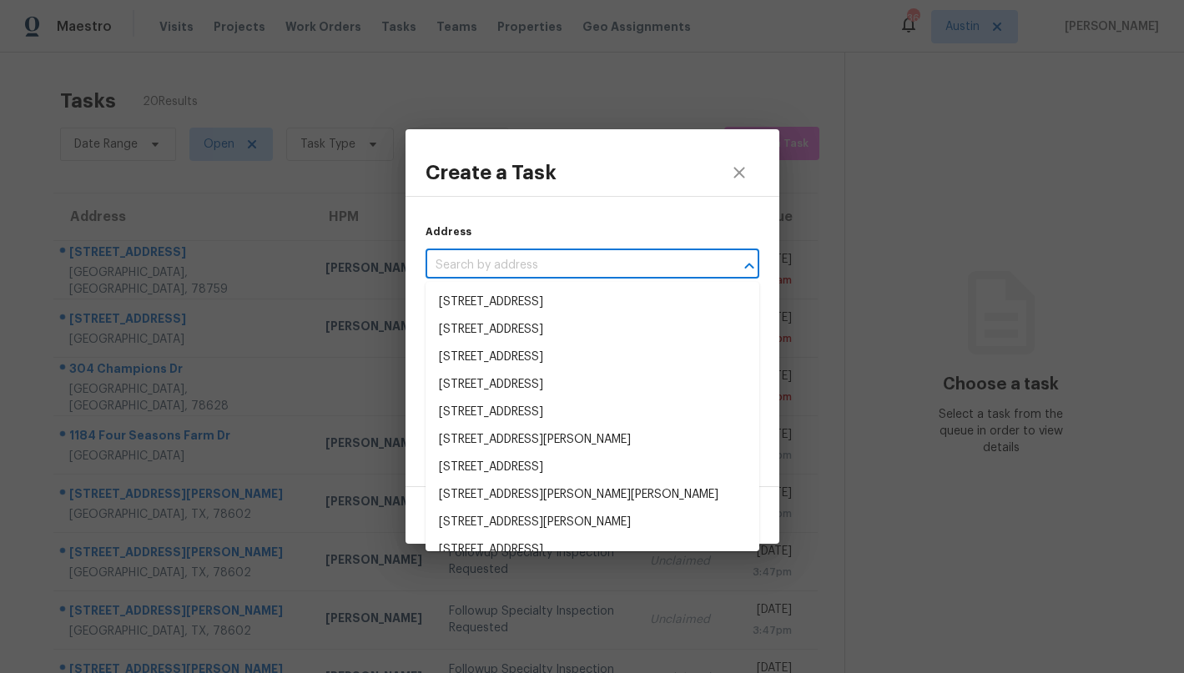
paste input "[DATE] 7:28 am"
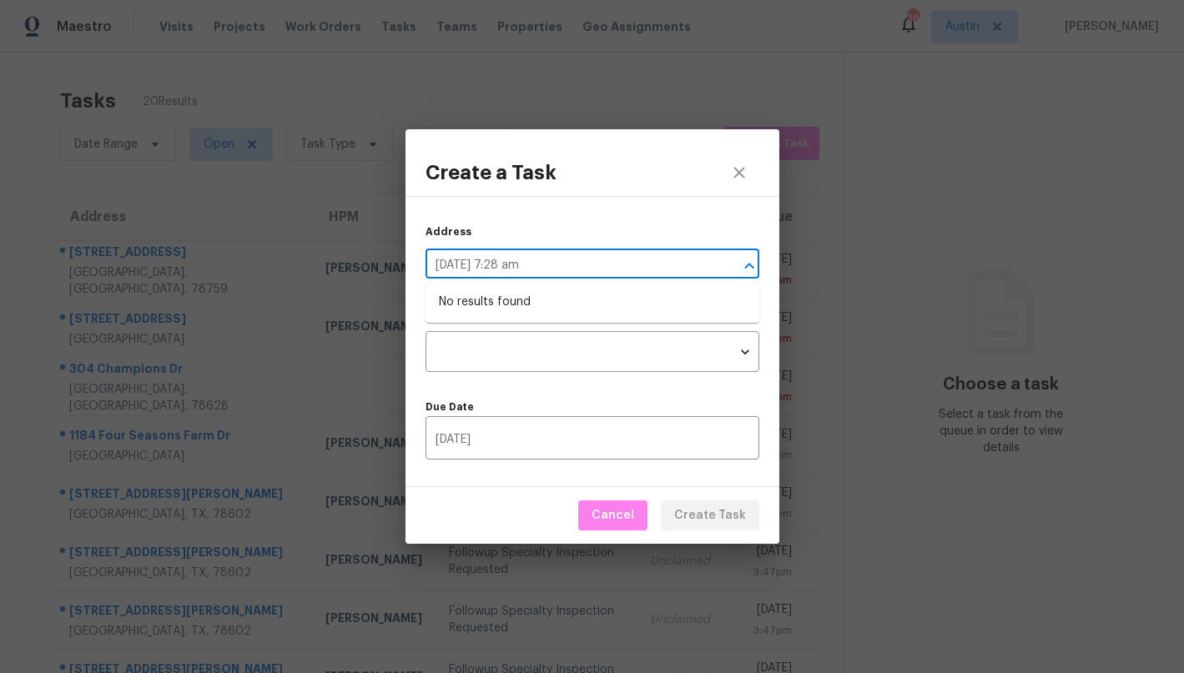
type input "[DATE] 7:28 am"
click at [743, 169] on icon "close" at bounding box center [739, 173] width 20 height 20
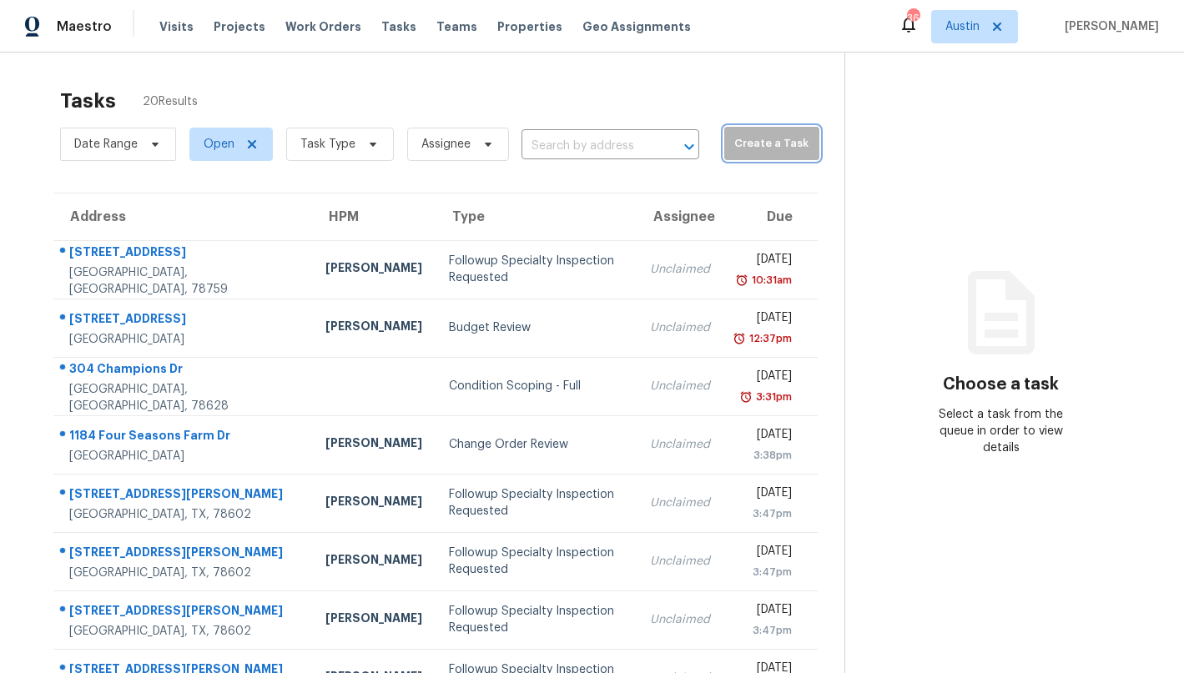
click at [768, 135] on span "Create a Task" at bounding box center [772, 143] width 78 height 19
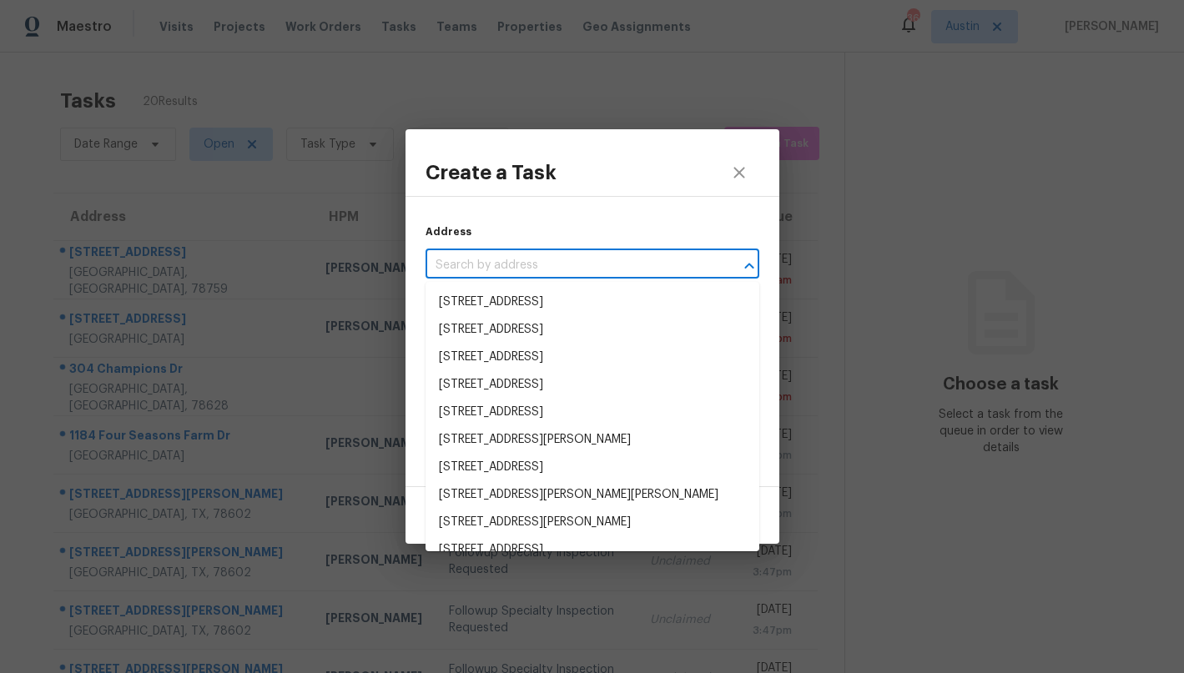
click at [500, 267] on input "text" at bounding box center [569, 266] width 287 height 26
paste input "[STREET_ADDRESS]"
type input "[STREET_ADDRESS]"
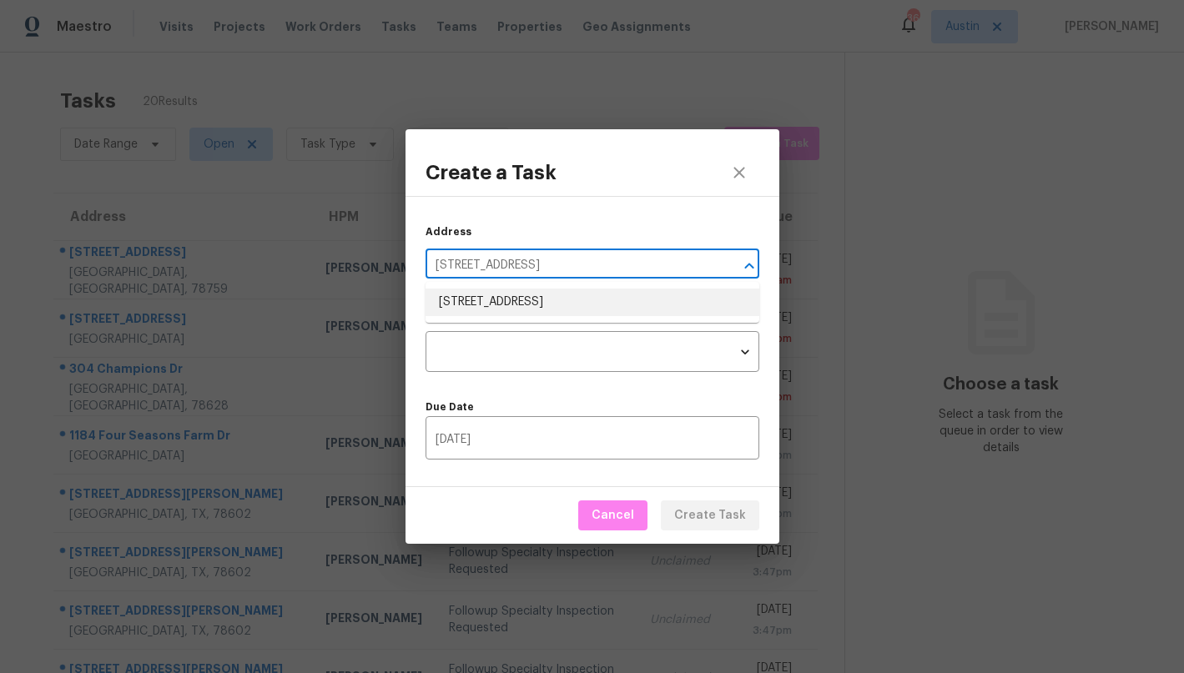
click at [501, 289] on li "[STREET_ADDRESS]" at bounding box center [593, 303] width 334 height 28
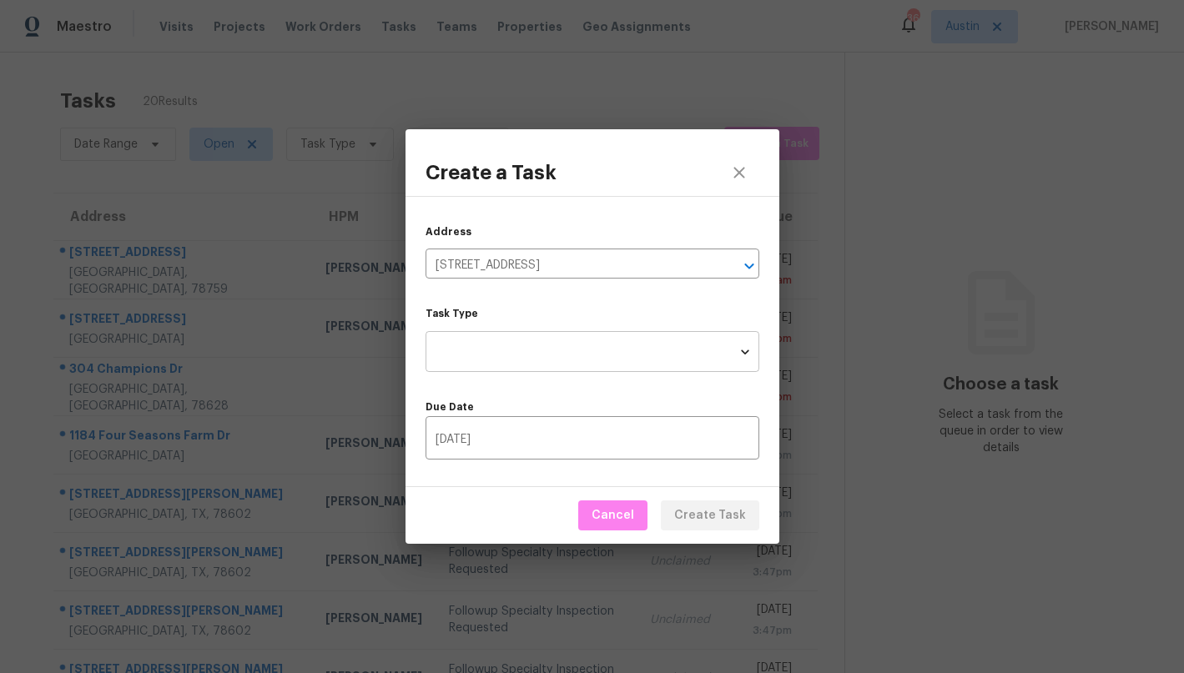
click at [491, 346] on body "Maestro Visits Projects Work Orders Tasks Teams Properties Geo Assignments 36 […" at bounding box center [592, 336] width 1184 height 673
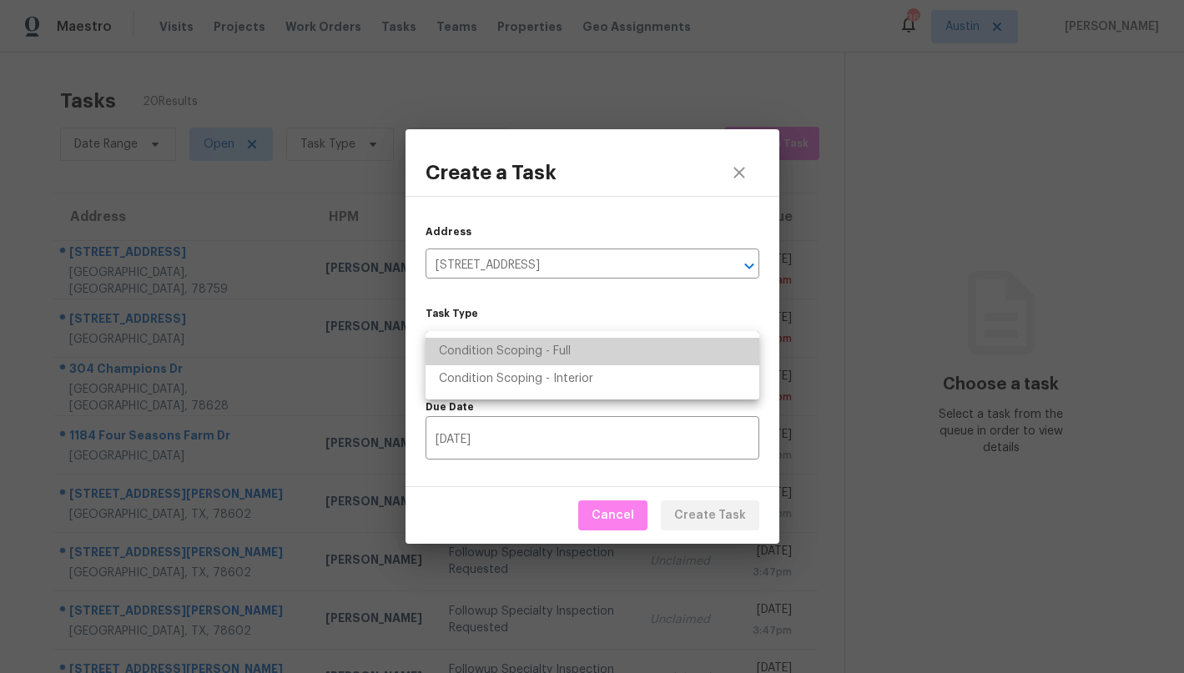
click at [491, 346] on li "Condition Scoping - Full" at bounding box center [593, 352] width 334 height 28
type input "virtual_full_assessment"
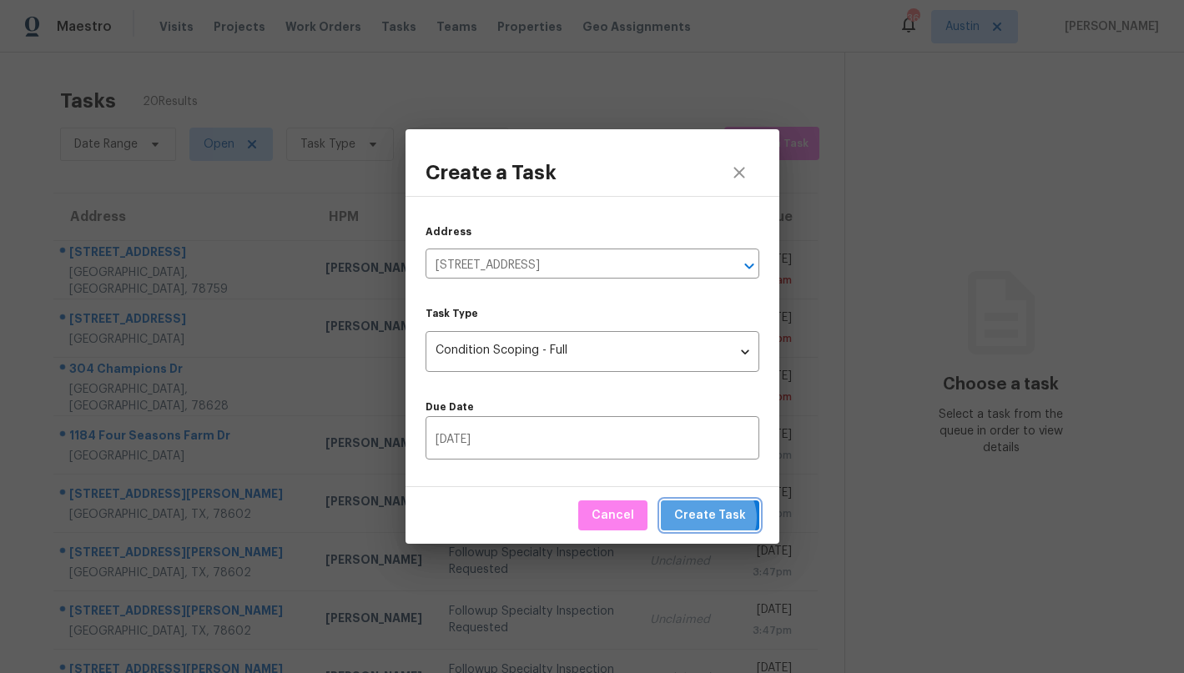
click at [713, 518] on span "Create Task" at bounding box center [710, 516] width 72 height 21
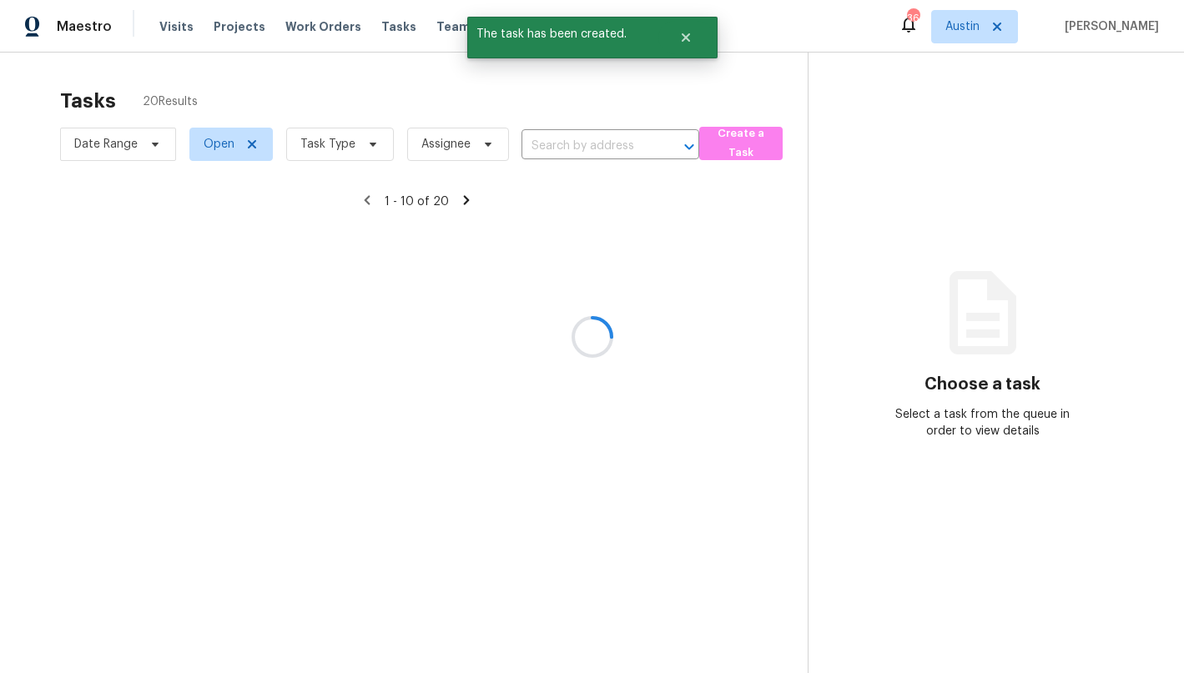
click at [1032, 236] on div at bounding box center [592, 336] width 1184 height 673
